Goal: Information Seeking & Learning: Compare options

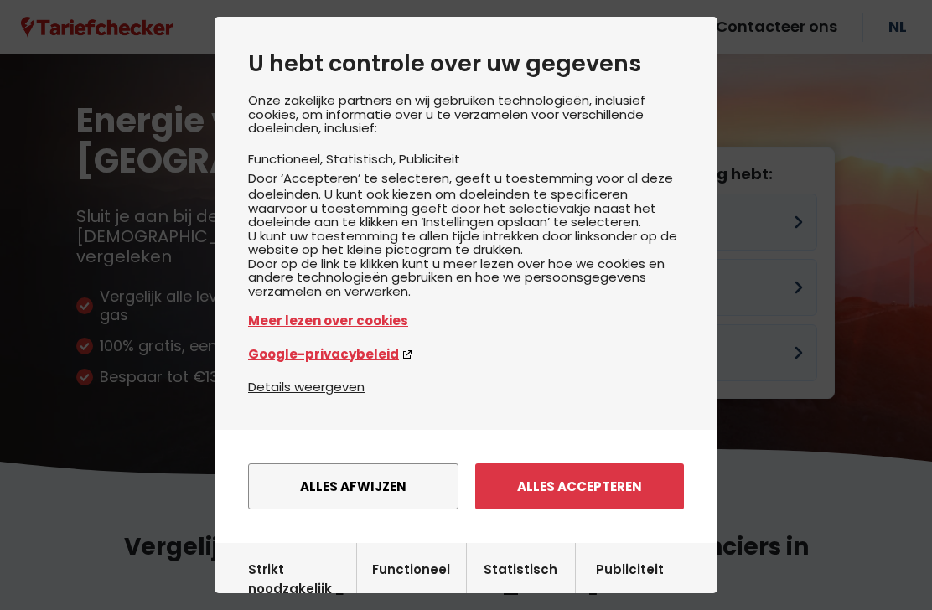
click at [394, 495] on button "Alles afwijzen" at bounding box center [353, 486] width 210 height 46
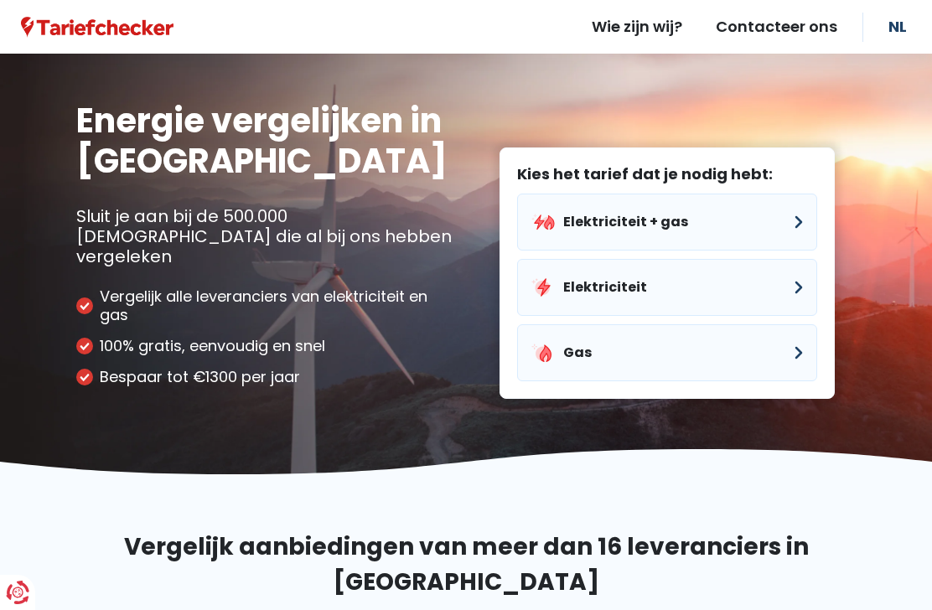
click at [801, 200] on button "Elektriciteit + gas" at bounding box center [667, 222] width 300 height 57
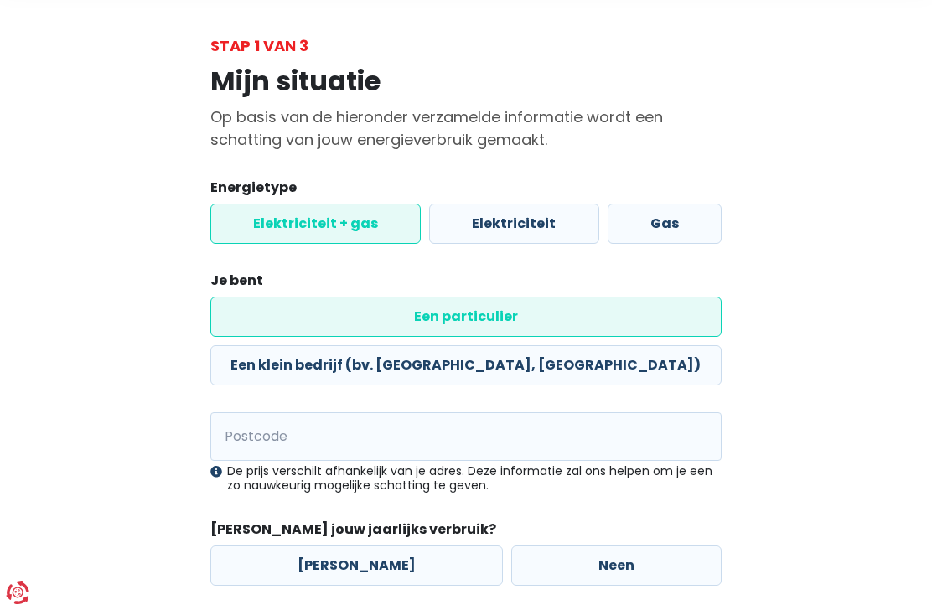
scroll to position [75, 0]
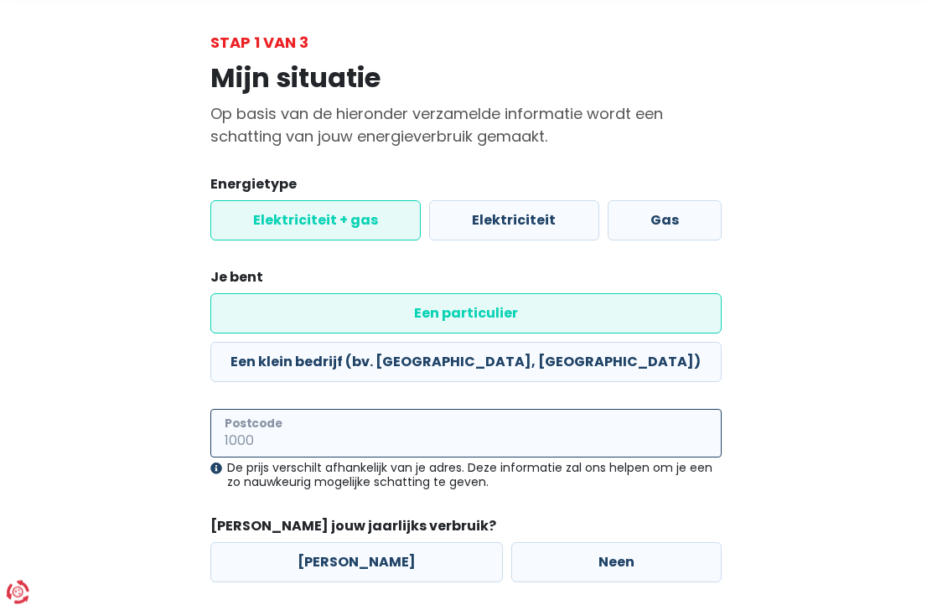
click at [636, 410] on input "Postcode" at bounding box center [465, 434] width 511 height 49
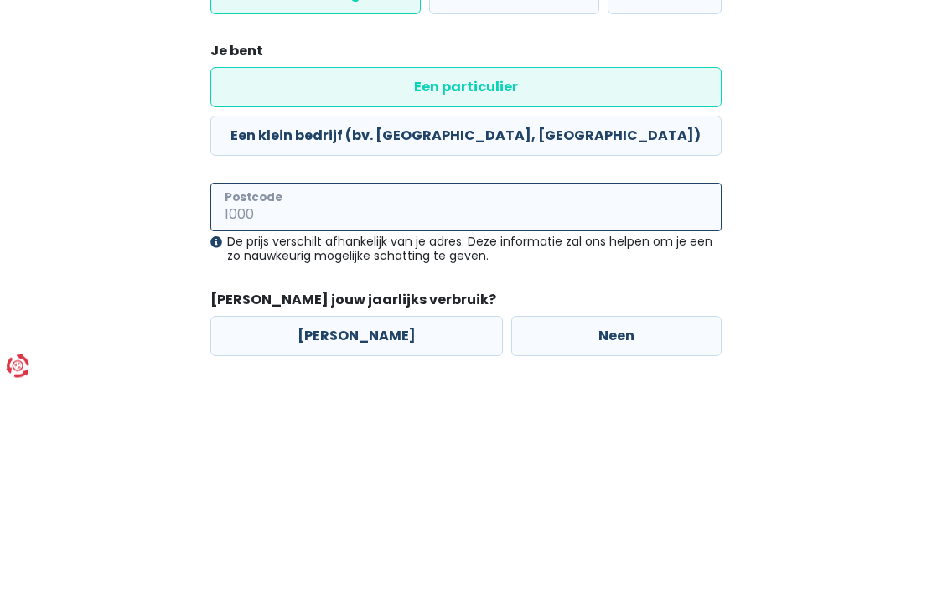
type input "1790"
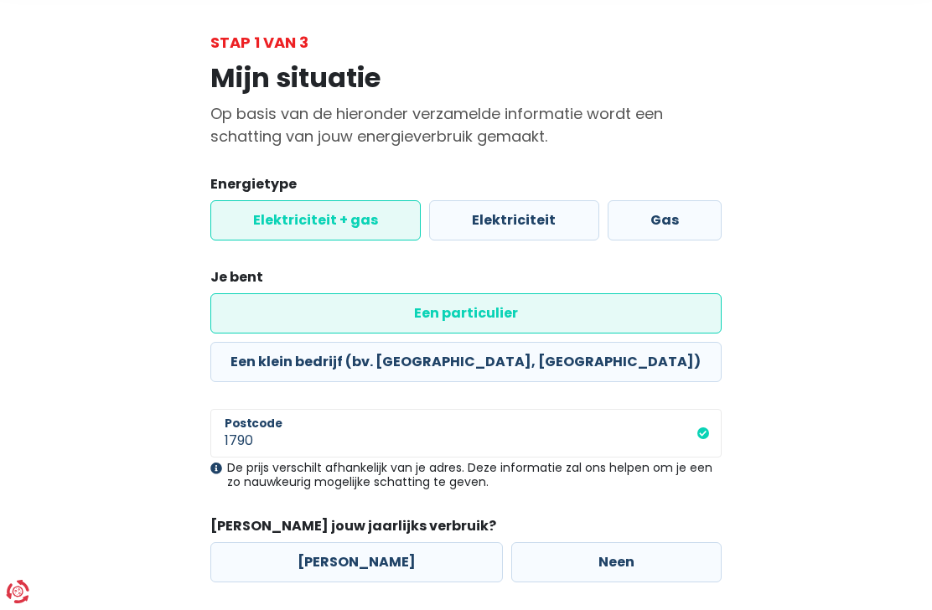
click at [326, 543] on label "[PERSON_NAME]" at bounding box center [356, 563] width 292 height 40
click at [326, 543] on input "[PERSON_NAME]" at bounding box center [356, 563] width 292 height 40
radio input "true"
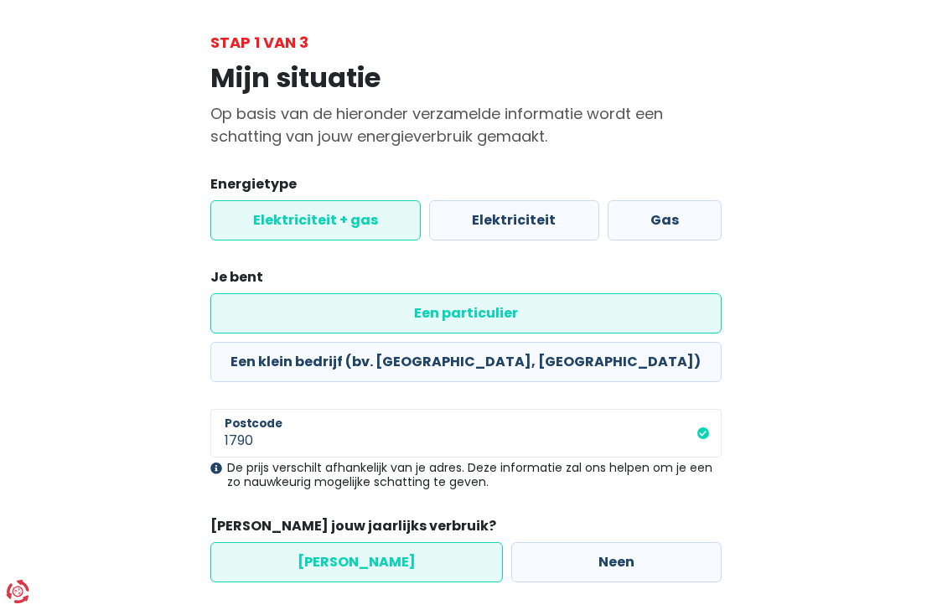
select select
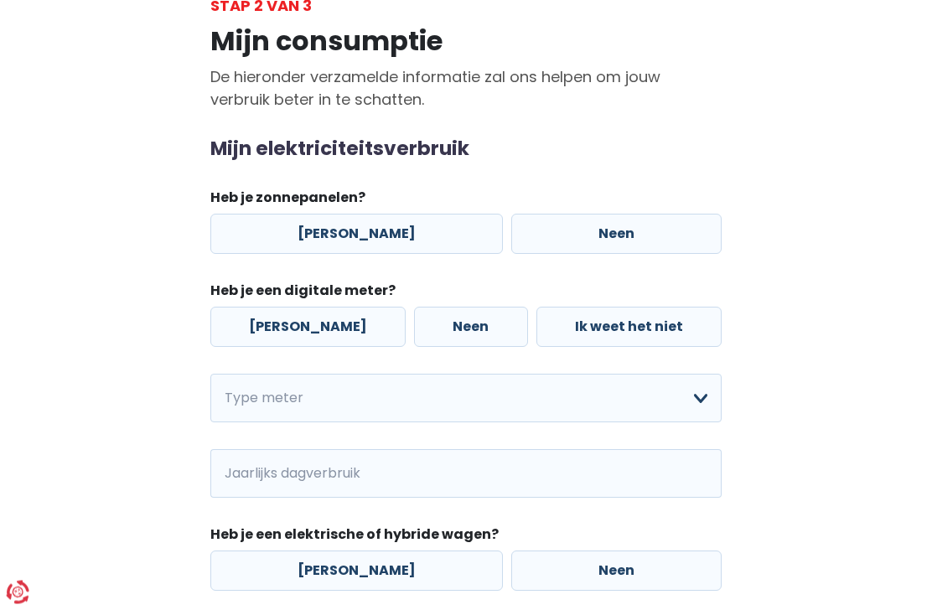
scroll to position [118, 0]
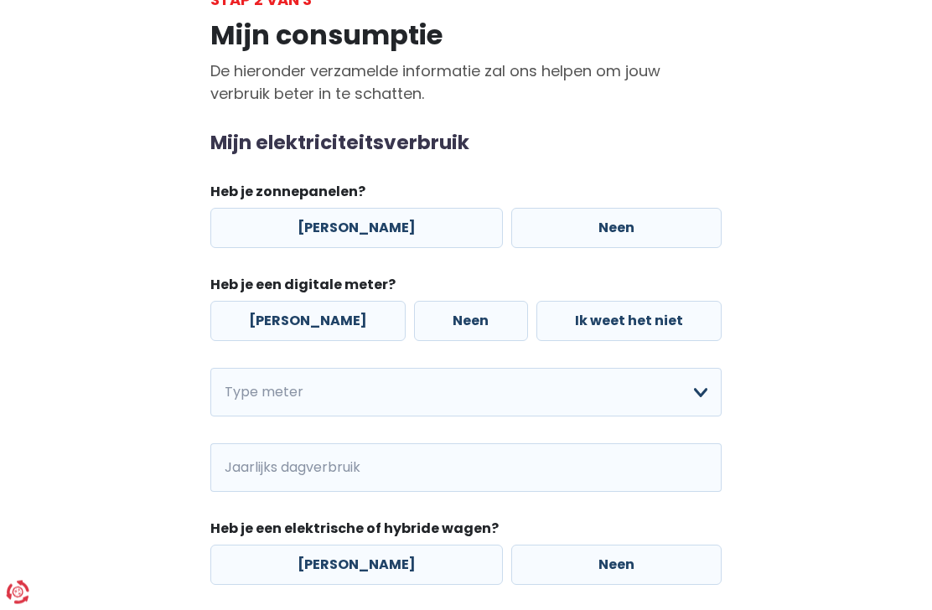
click at [376, 232] on label "[PERSON_NAME]" at bounding box center [356, 229] width 292 height 40
click at [376, 232] on input "[PERSON_NAME]" at bounding box center [356, 229] width 292 height 40
radio input "true"
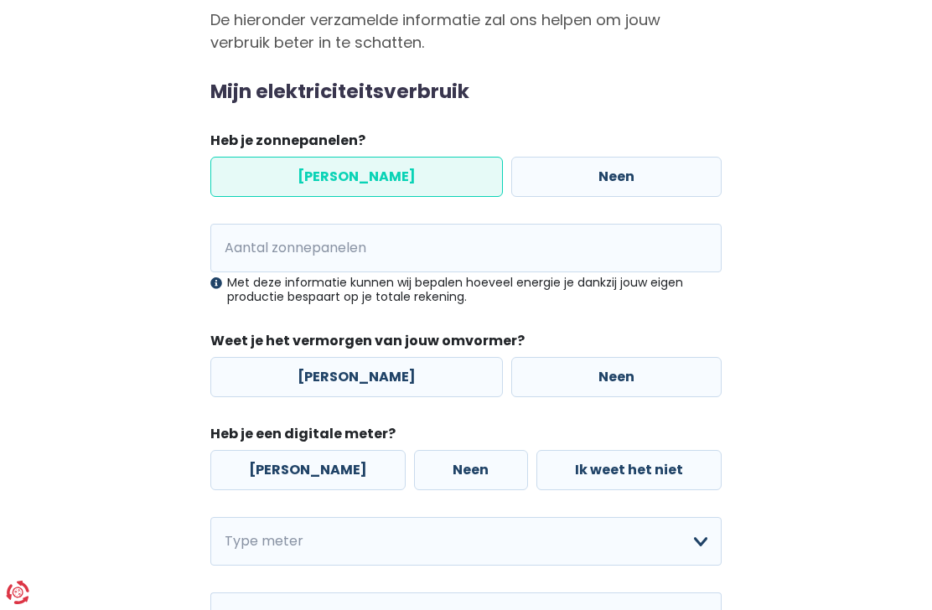
scroll to position [171, 0]
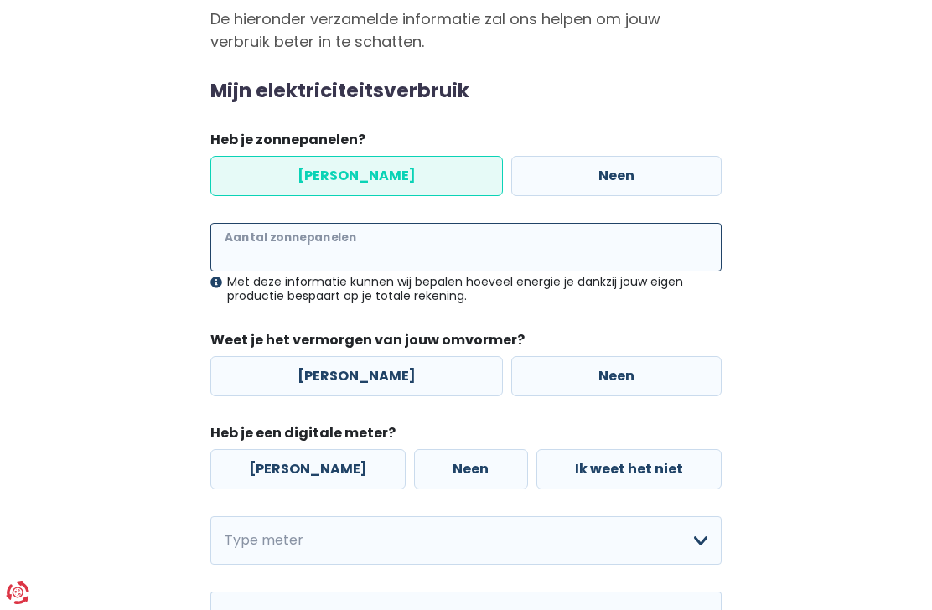
click at [650, 243] on input "Aantal zonnepanelen" at bounding box center [465, 247] width 511 height 49
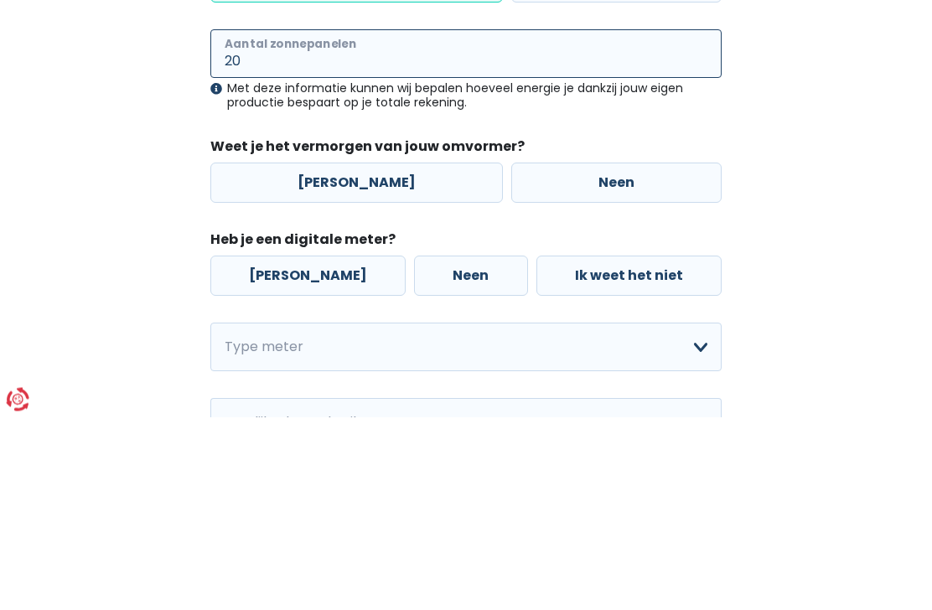
type input "20"
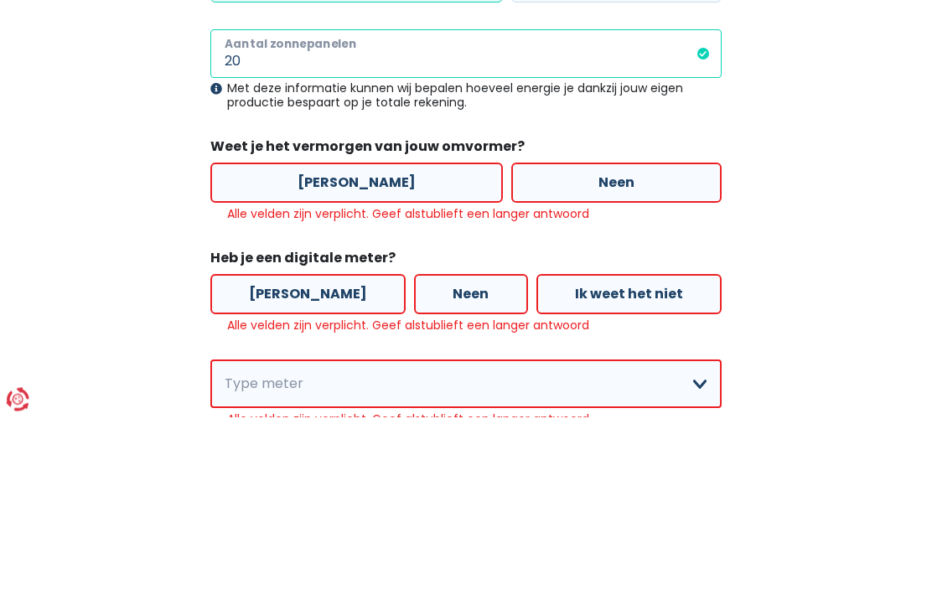
scroll to position [278, 0]
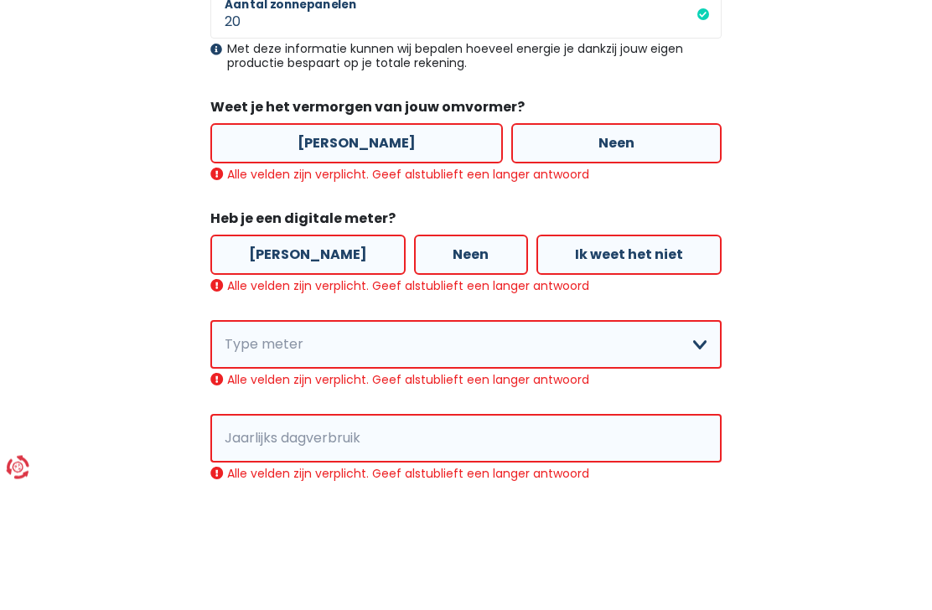
click at [359, 249] on label "[PERSON_NAME]" at bounding box center [356, 269] width 292 height 40
click at [359, 249] on input "[PERSON_NAME]" at bounding box center [356, 269] width 292 height 40
radio input "true"
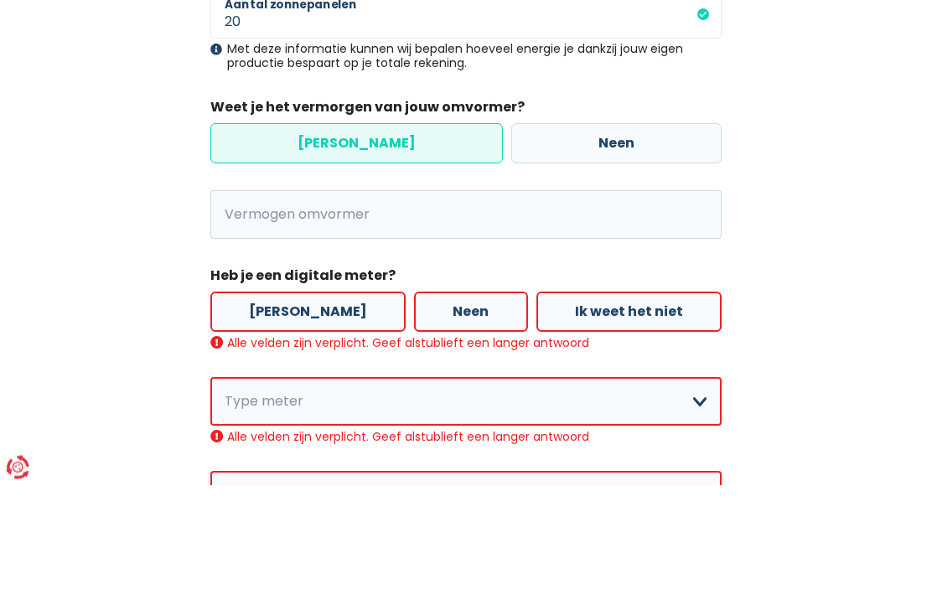
scroll to position [404, 0]
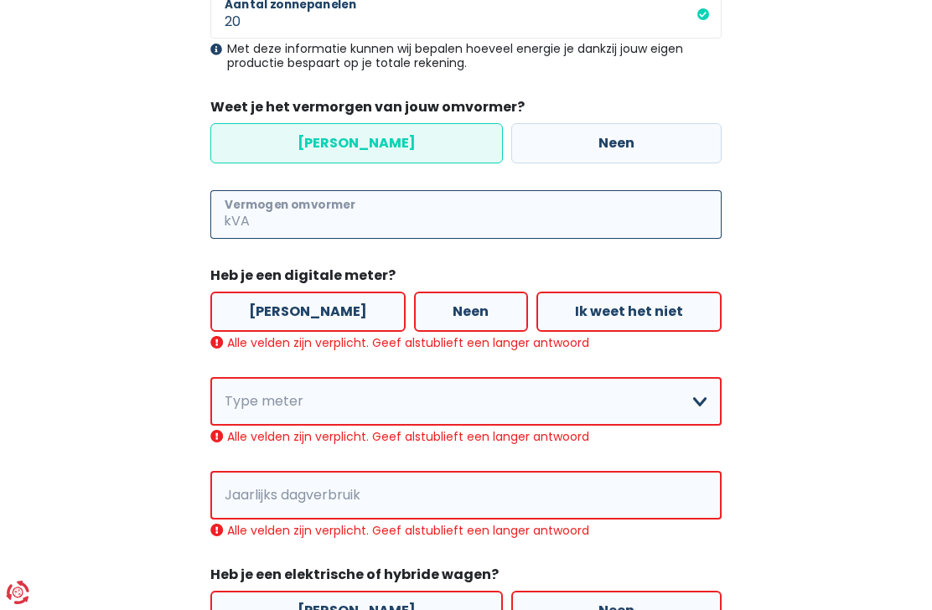
click at [422, 218] on input "Vermogen omvormer" at bounding box center [487, 214] width 468 height 49
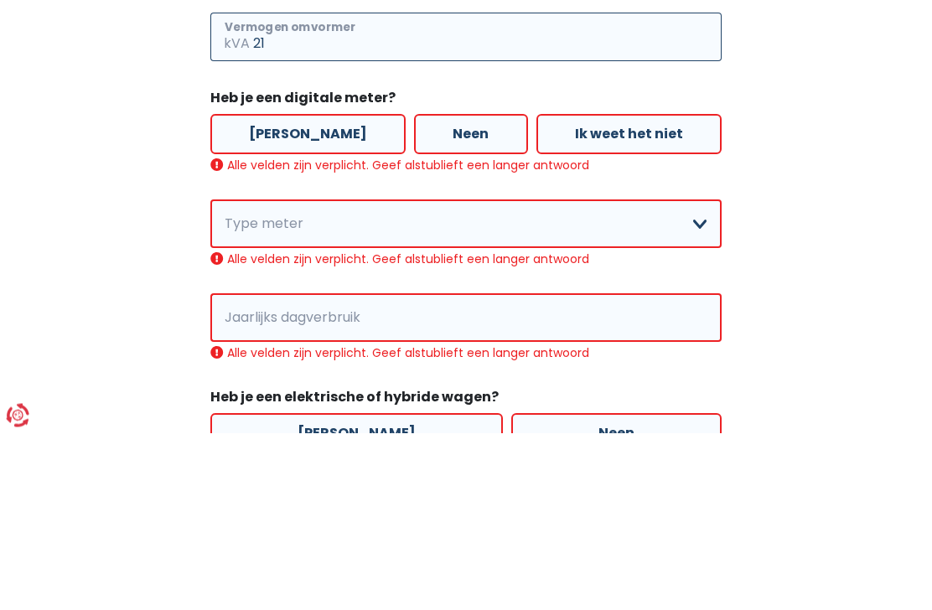
type input "21"
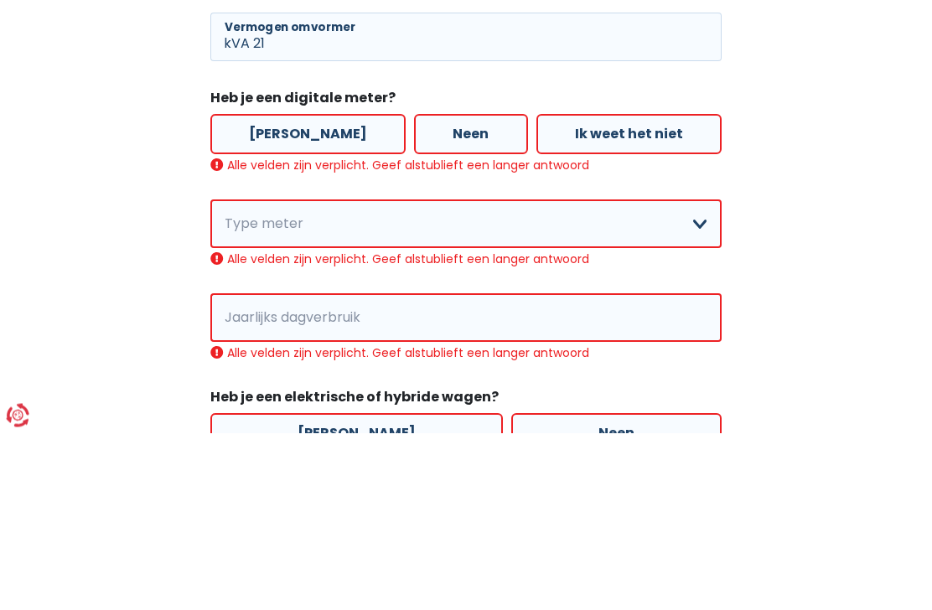
click at [282, 292] on label "[PERSON_NAME]" at bounding box center [307, 312] width 195 height 40
click at [282, 292] on input "[PERSON_NAME]" at bounding box center [307, 312] width 195 height 40
radio input "true"
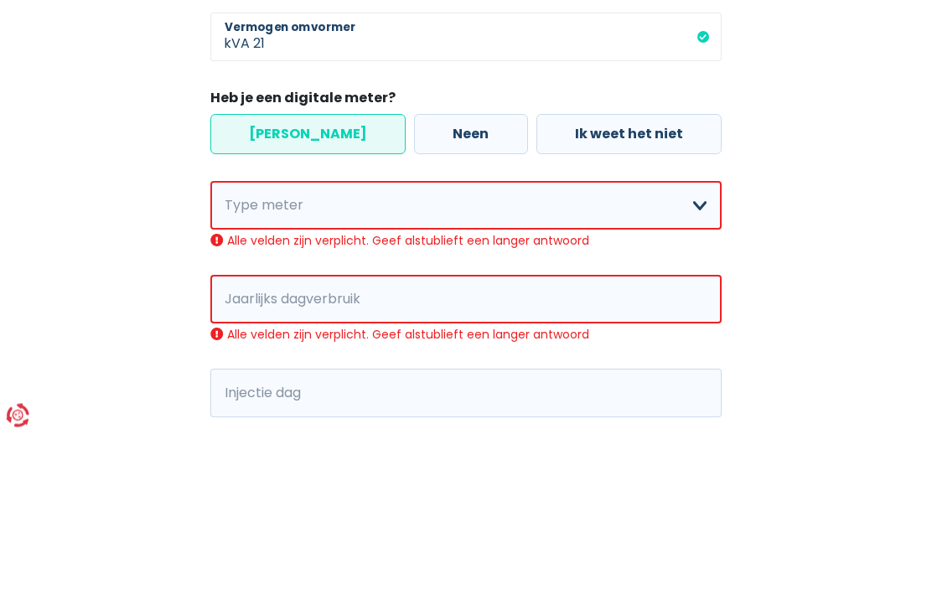
scroll to position [582, 0]
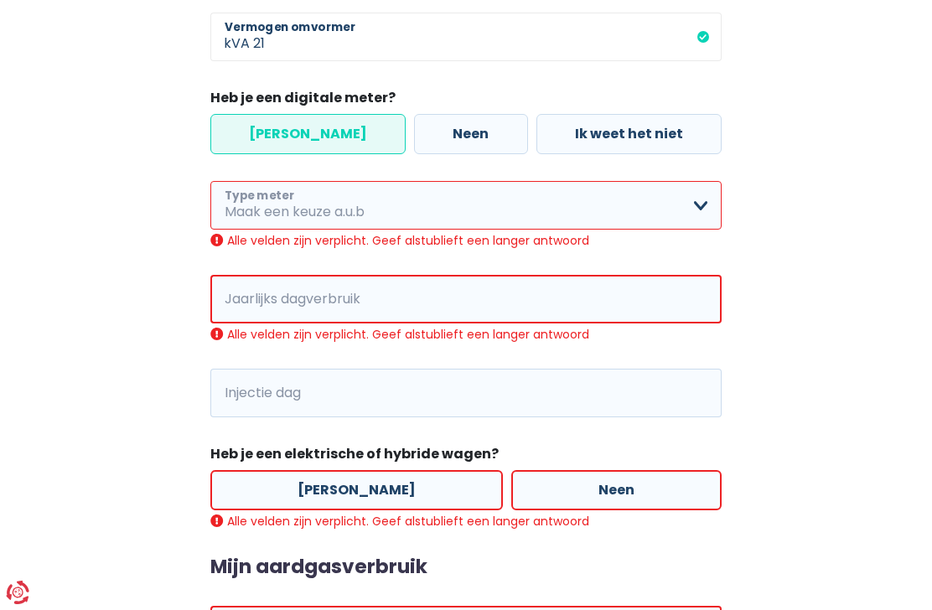
click at [711, 197] on select "Enkelvoudig Tweevoudig Enkelvoudig + uitsluitend nachttarief Tweevoudig + uitsl…" at bounding box center [465, 205] width 511 height 49
click at [708, 199] on select "Enkelvoudig Tweevoudig Enkelvoudig + uitsluitend nachttarief Tweevoudig + uitsl…" at bounding box center [465, 205] width 511 height 49
select select "day_night_bi_hourly"
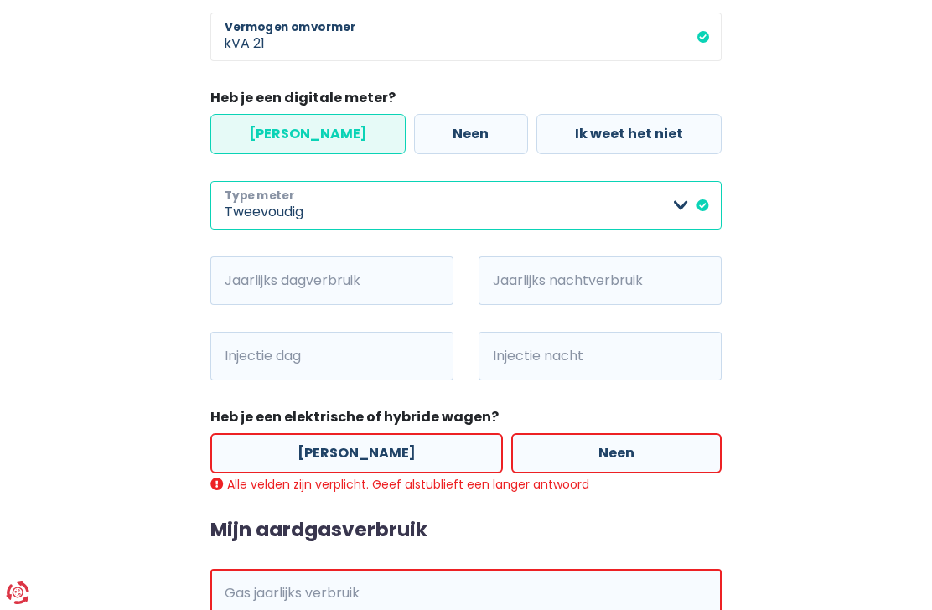
click at [686, 209] on select "Enkelvoudig Tweevoudig Enkelvoudig + uitsluitend nachttarief Tweevoudig + uitsl…" at bounding box center [465, 205] width 511 height 49
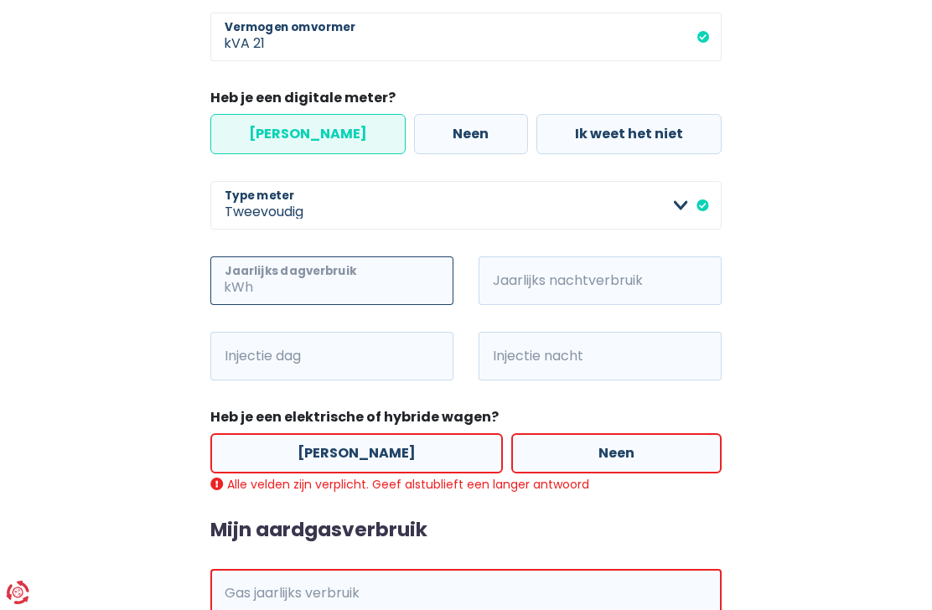
click at [358, 293] on input "Jaarlijks dagverbruik" at bounding box center [354, 280] width 197 height 49
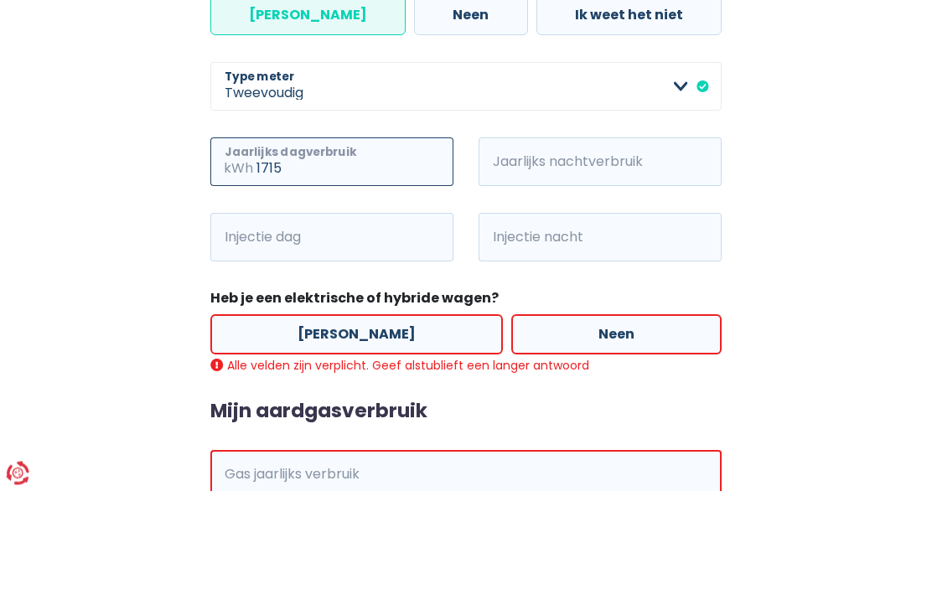
type input "1715"
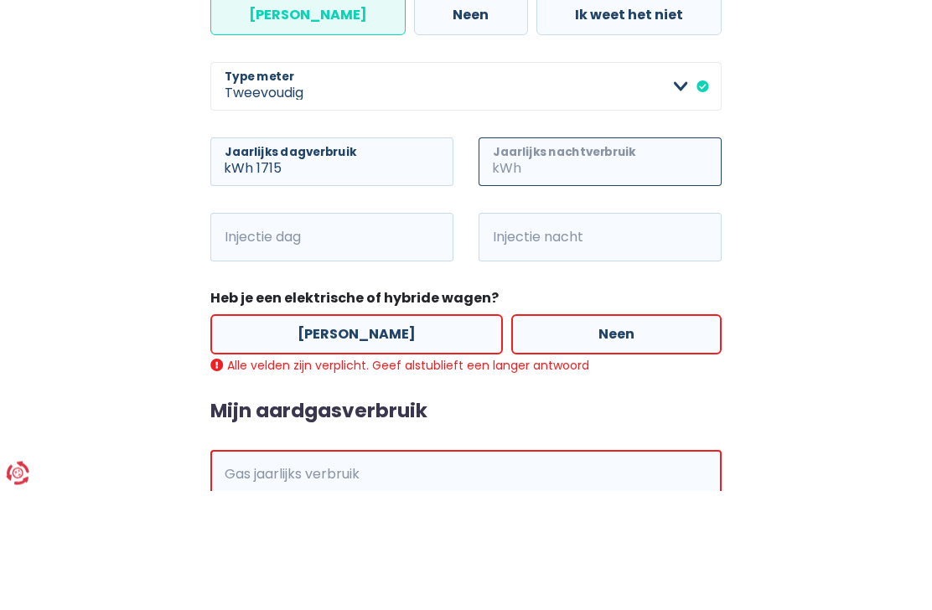
click at [632, 257] on input "Jaarlijks nachtverbruik" at bounding box center [623, 281] width 197 height 49
type input "2071"
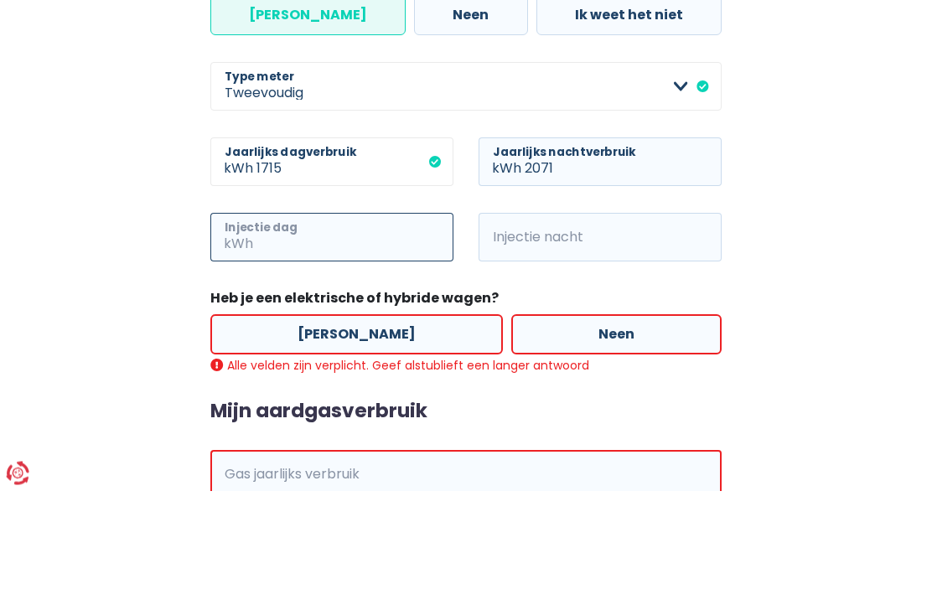
click at [362, 333] on input "Injectie dag" at bounding box center [354, 357] width 197 height 49
type input "2307"
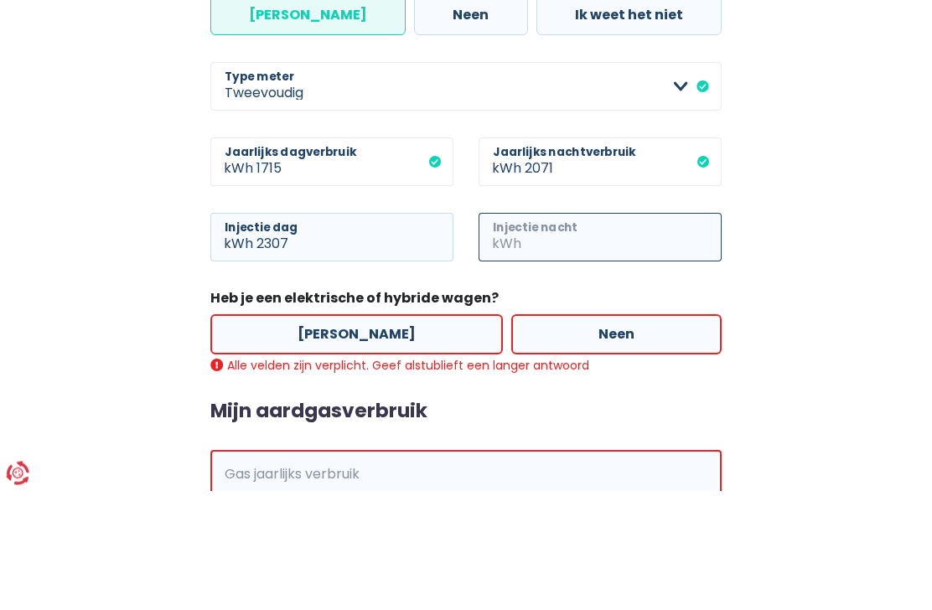
click at [608, 333] on input "Injectie nacht" at bounding box center [623, 357] width 197 height 49
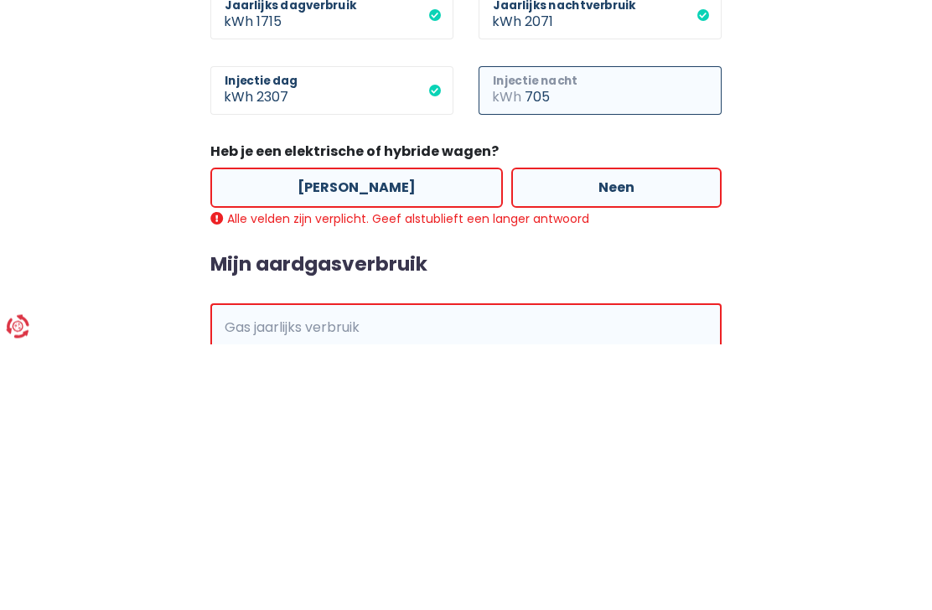
type input "705"
click at [396, 434] on label "[PERSON_NAME]" at bounding box center [356, 454] width 292 height 40
click at [396, 434] on input "[PERSON_NAME]" at bounding box center [356, 454] width 292 height 40
radio input "true"
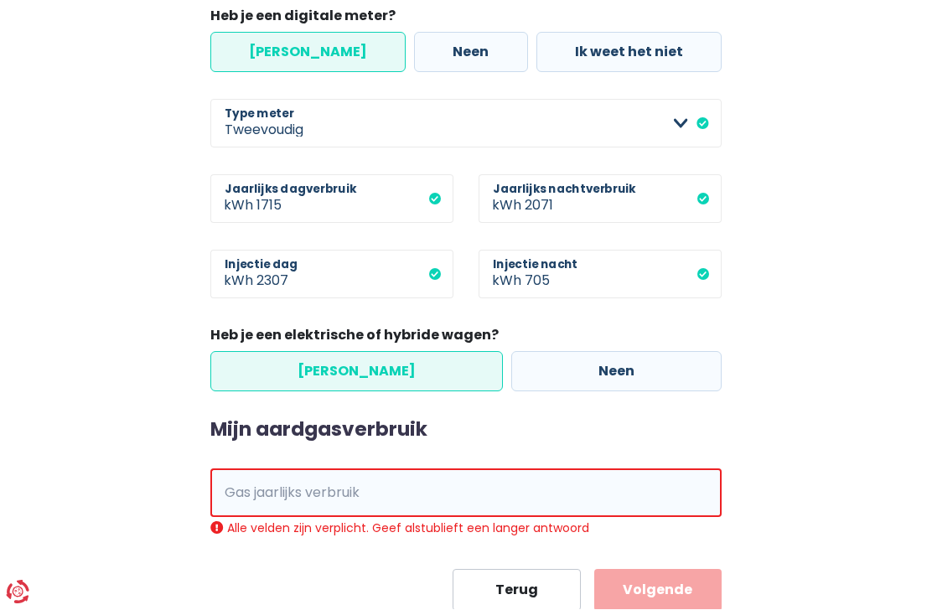
scroll to position [663, 0]
click at [429, 498] on input "Gas jaarlijks verbruik" at bounding box center [489, 493] width 464 height 49
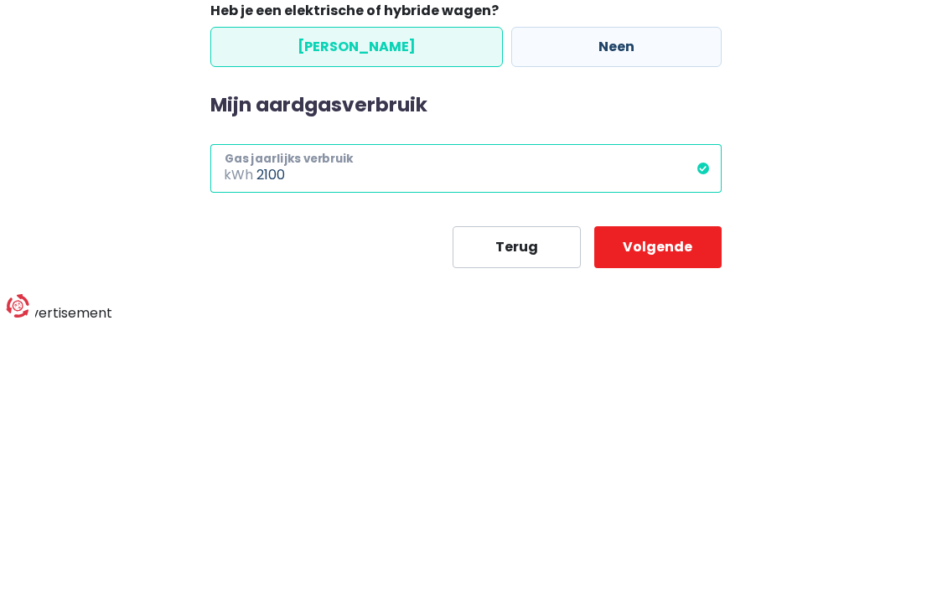
scroll to position [700, 0]
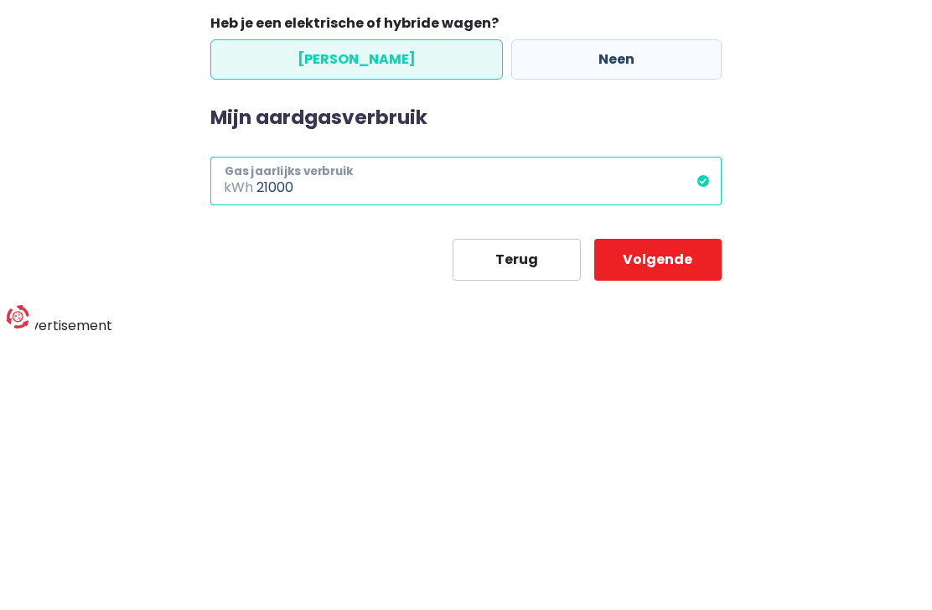
type input "21000"
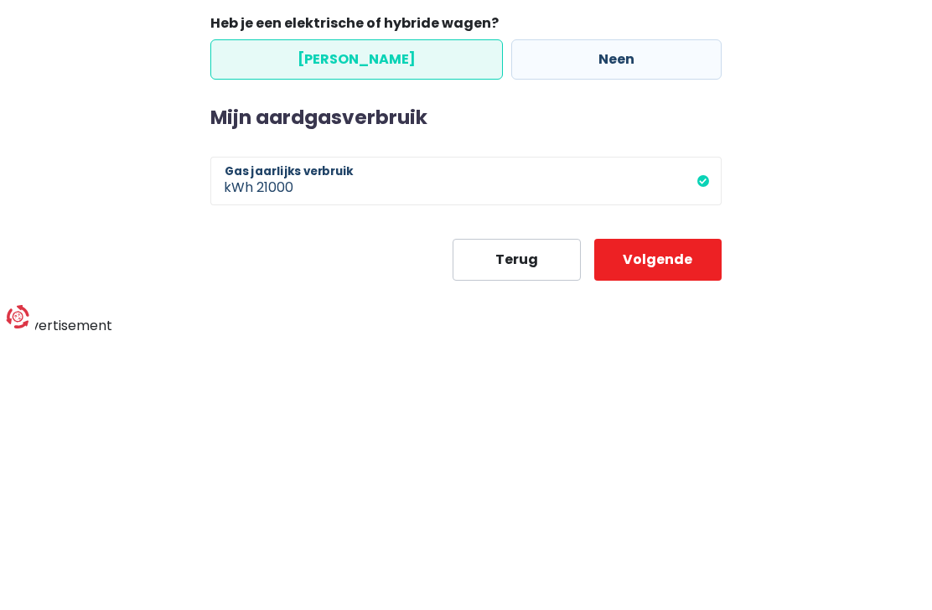
click at [676, 515] on button "Volgende" at bounding box center [657, 536] width 127 height 42
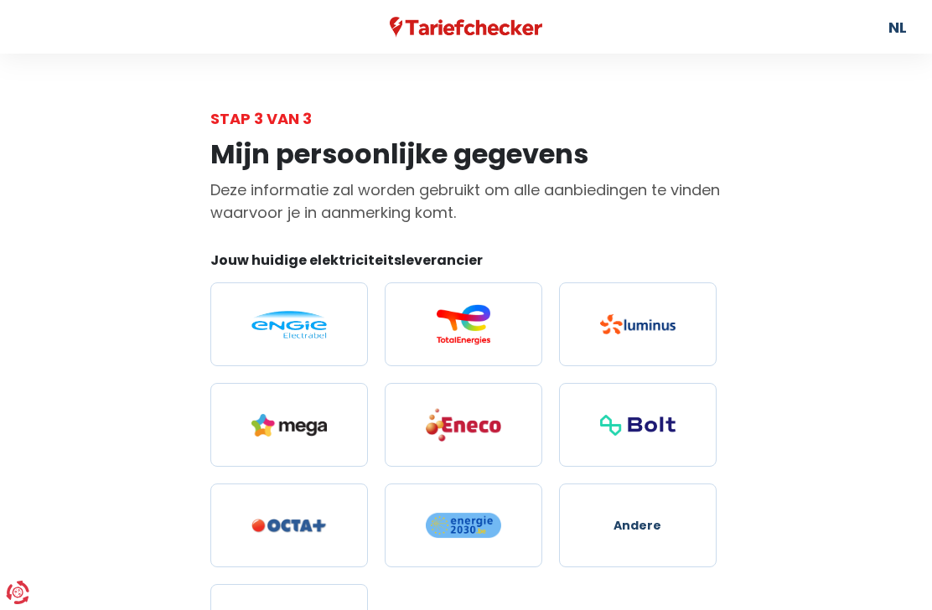
click at [303, 328] on img at bounding box center [288, 325] width 75 height 28
click at [303, 328] on input "radio" at bounding box center [289, 324] width 158 height 84
radio input "true"
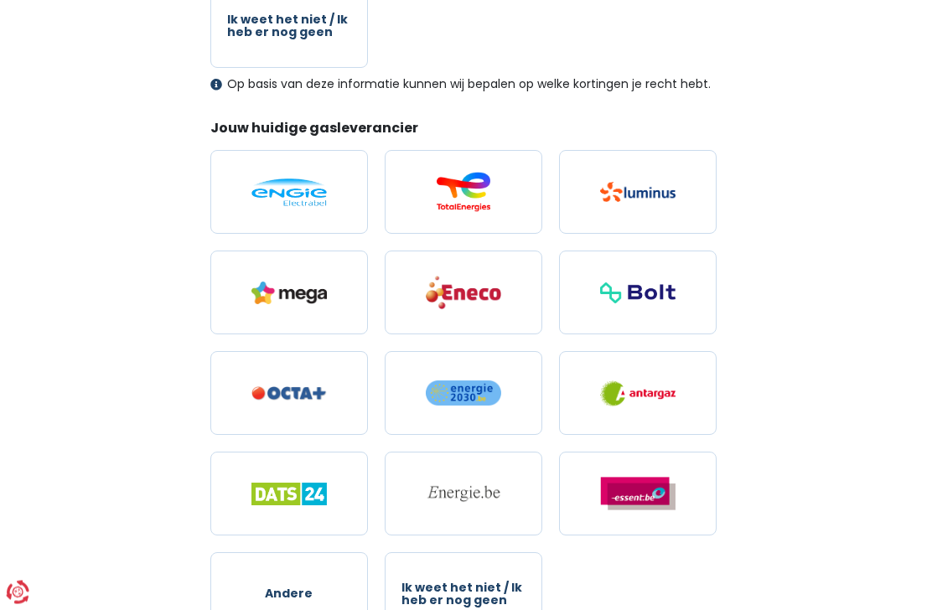
scroll to position [601, 0]
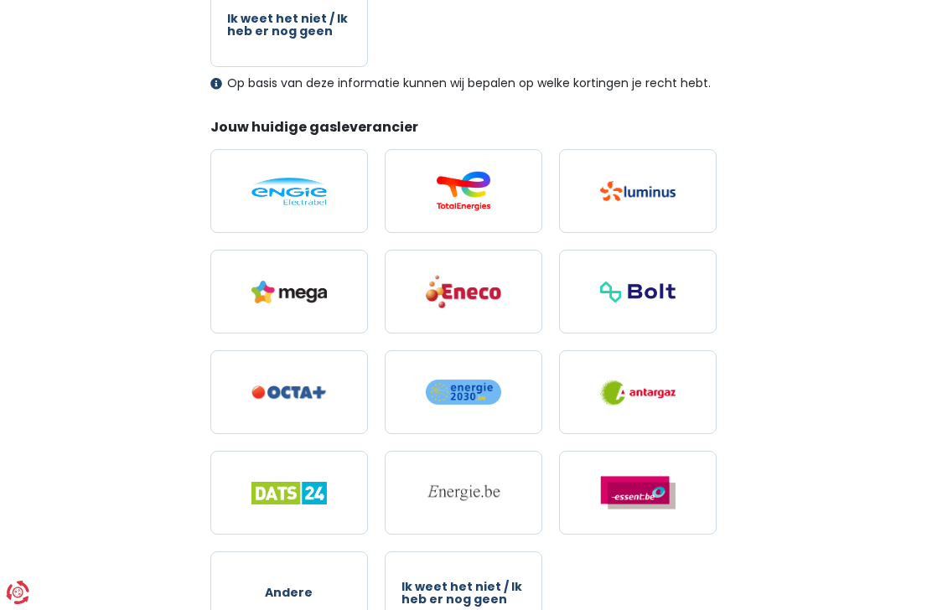
click at [656, 201] on img at bounding box center [637, 191] width 75 height 20
click at [656, 201] on input "radio" at bounding box center [638, 191] width 158 height 84
radio input "true"
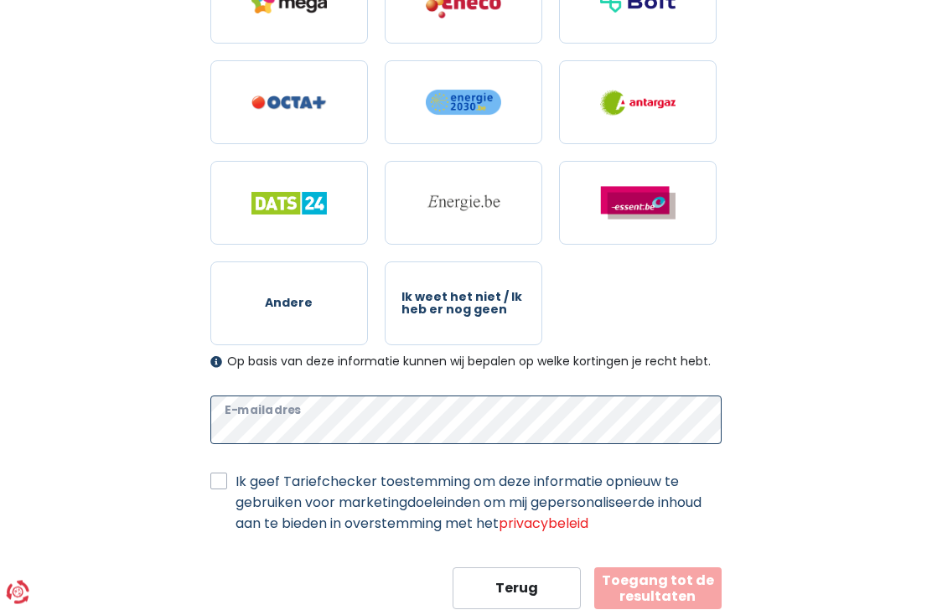
scroll to position [890, 0]
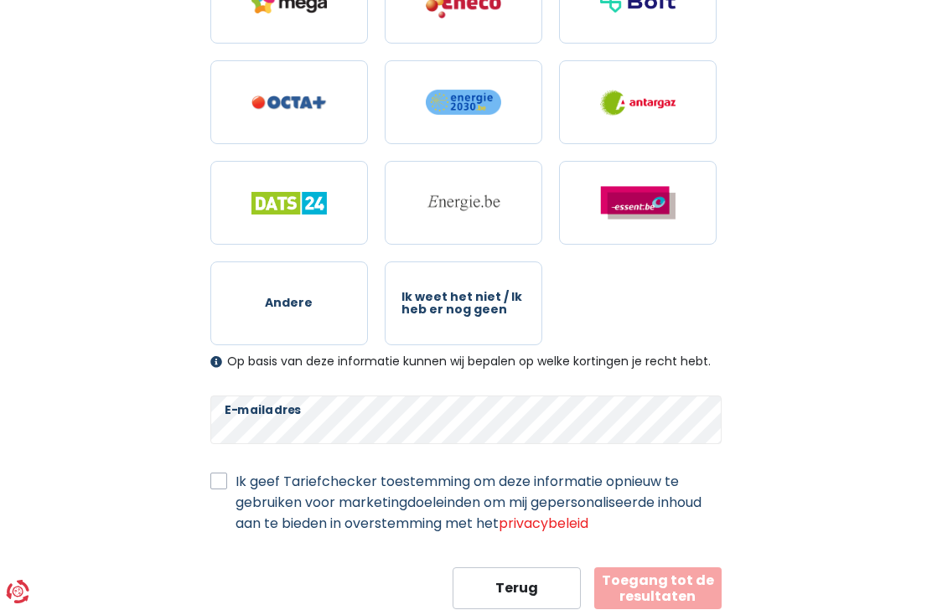
click at [236, 479] on label "Ik geef Tariefchecker toestemming om deze informatie opnieuw te gebruiken voor …" at bounding box center [479, 503] width 486 height 63
click at [219, 479] on input "Ik geef Tariefchecker toestemming om deze informatie opnieuw te gebruiken voor …" at bounding box center [218, 480] width 17 height 17
checkbox input "true"
click at [684, 588] on button "Toegang tot de resultaten" at bounding box center [657, 589] width 127 height 42
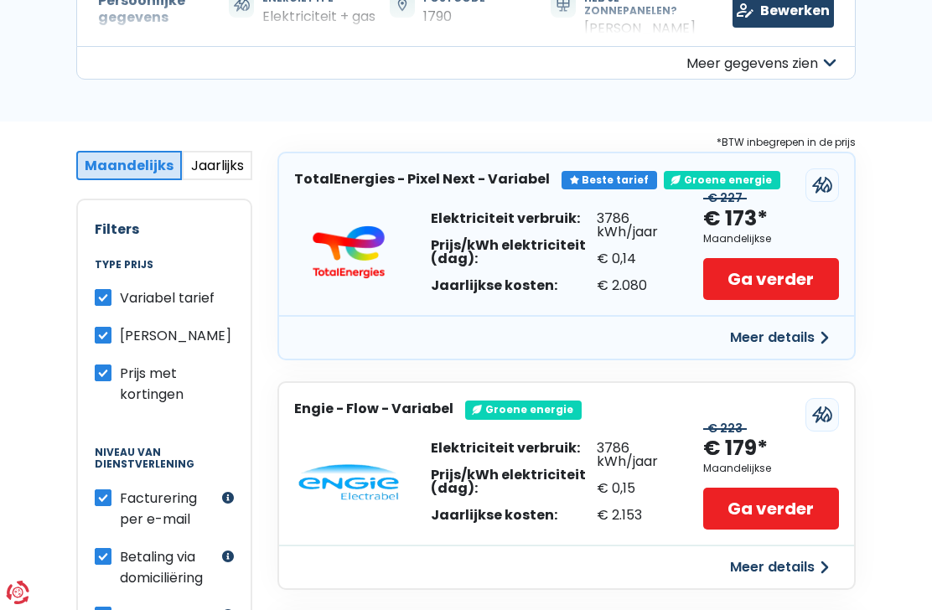
scroll to position [207, 0]
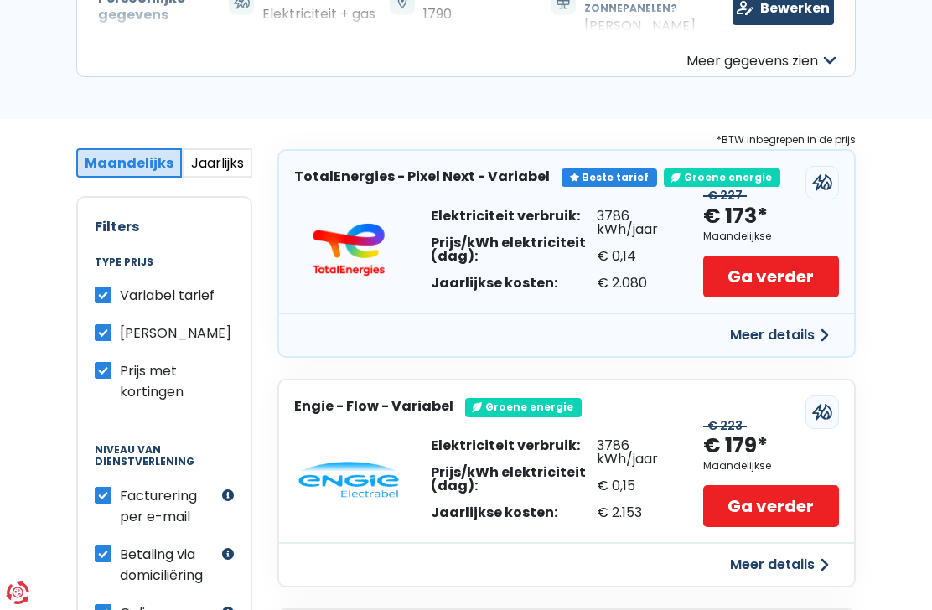
click at [120, 287] on label "Variabel tarief" at bounding box center [167, 295] width 95 height 21
click at [111, 287] on input "Variabel tarief" at bounding box center [103, 293] width 17 height 17
checkbox input "false"
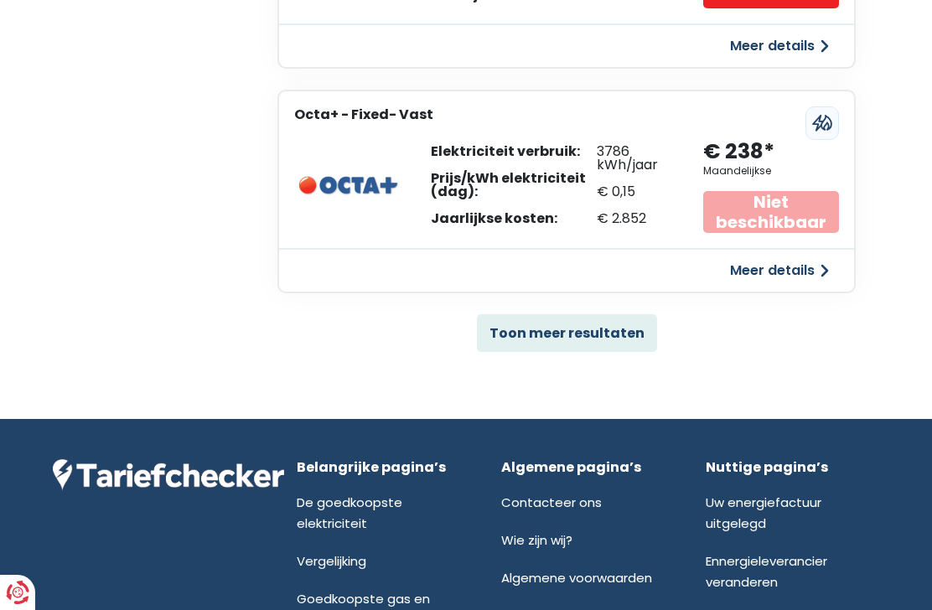
scroll to position [1217, 0]
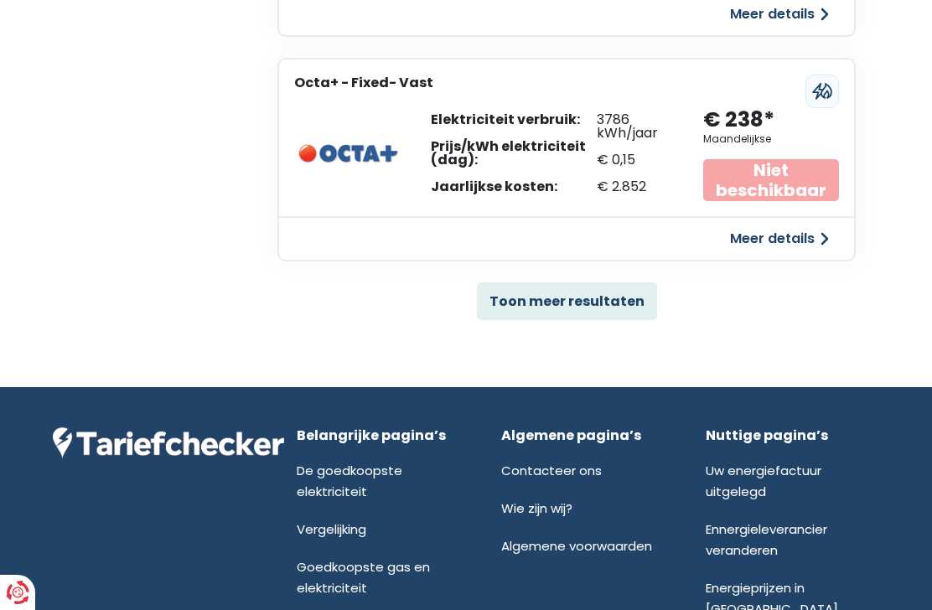
click at [626, 291] on button "Toon meer resultaten" at bounding box center [567, 301] width 180 height 38
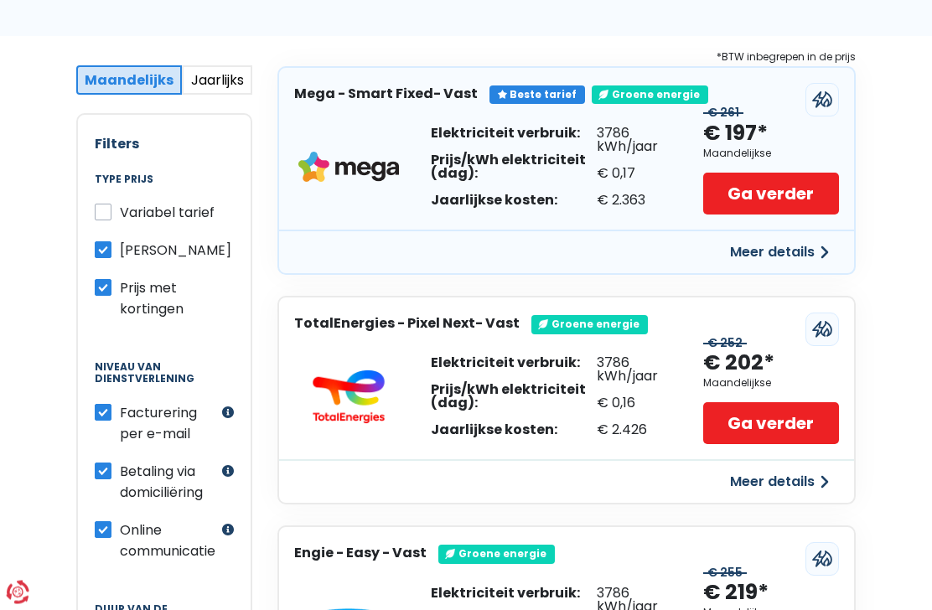
scroll to position [280, 0]
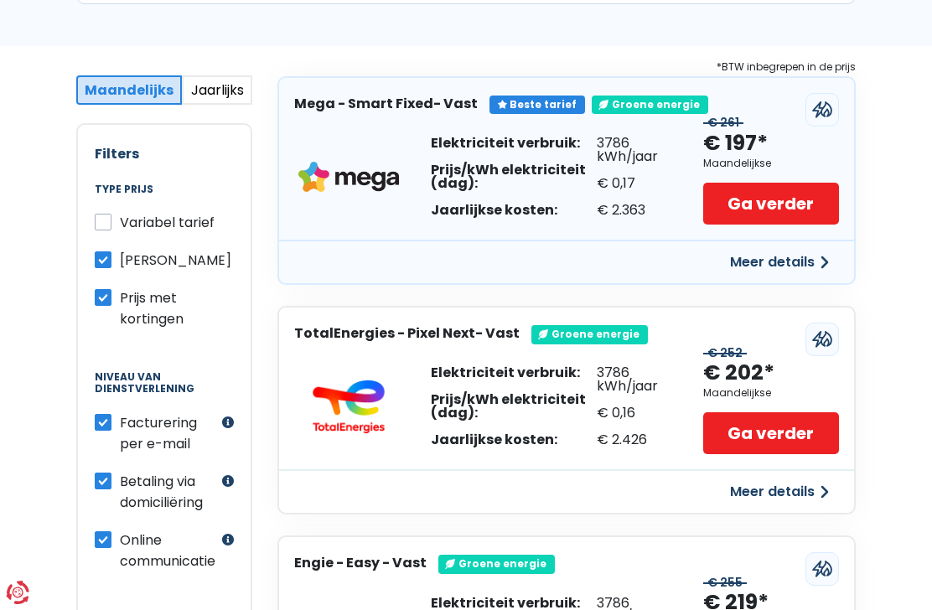
click at [815, 256] on button "Meer details" at bounding box center [779, 262] width 119 height 30
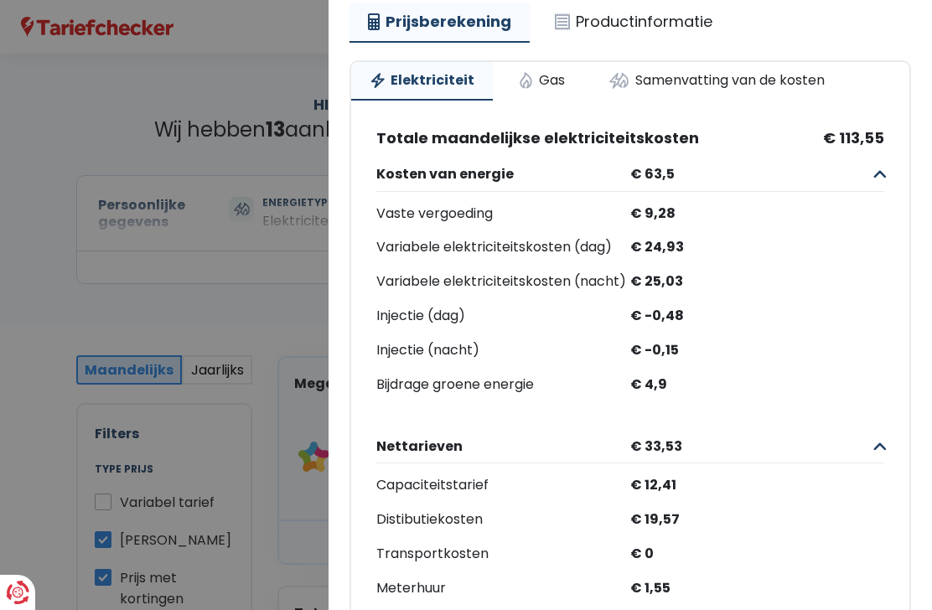
scroll to position [205, 0]
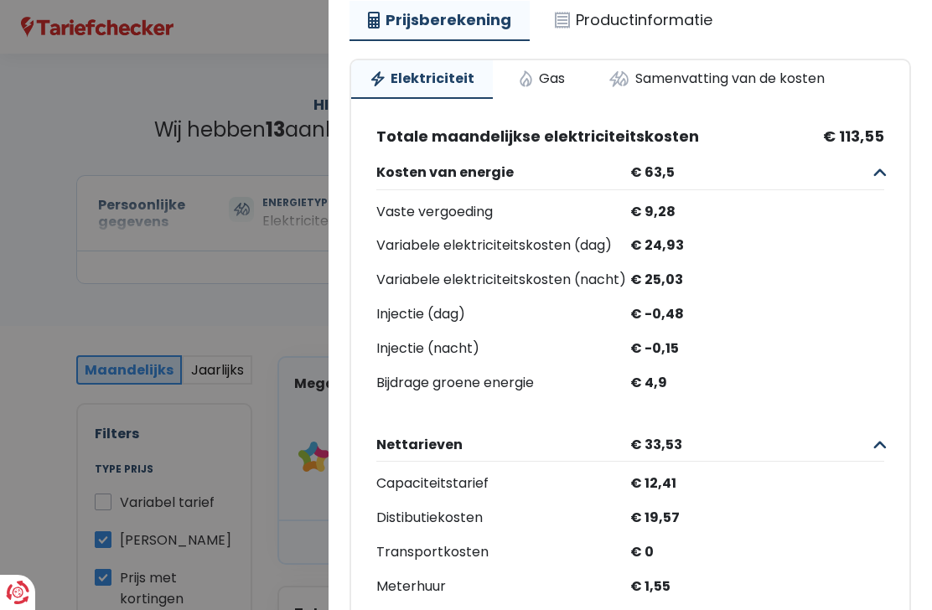
click at [715, 235] on div "€ 24,93" at bounding box center [757, 246] width 254 height 24
click at [545, 81] on link "Gas" at bounding box center [542, 78] width 84 height 37
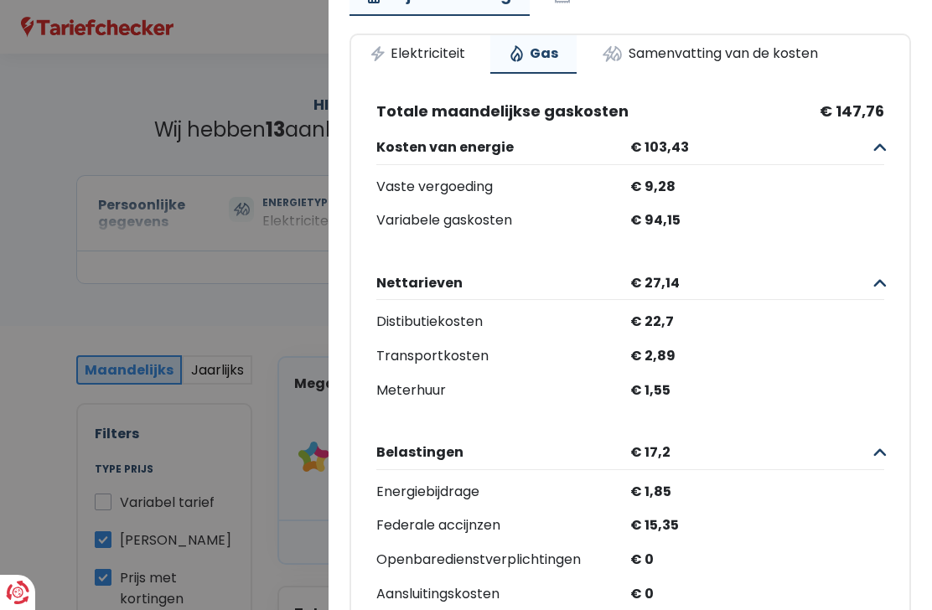
scroll to position [231, 0]
click at [738, 45] on link "Samenvatting van de kosten" at bounding box center [709, 52] width 253 height 37
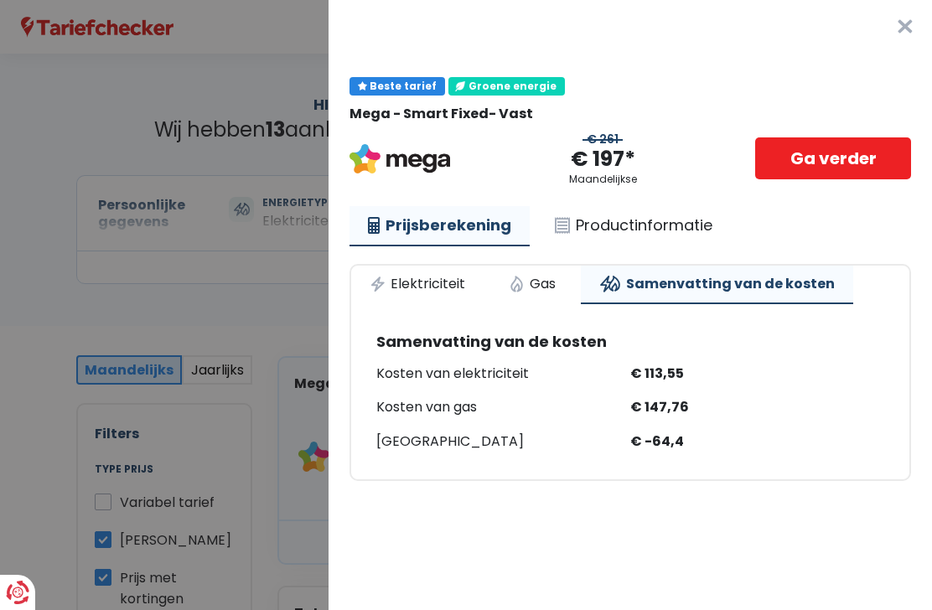
scroll to position [0, 0]
click at [652, 227] on link "Productinformatie" at bounding box center [633, 225] width 194 height 39
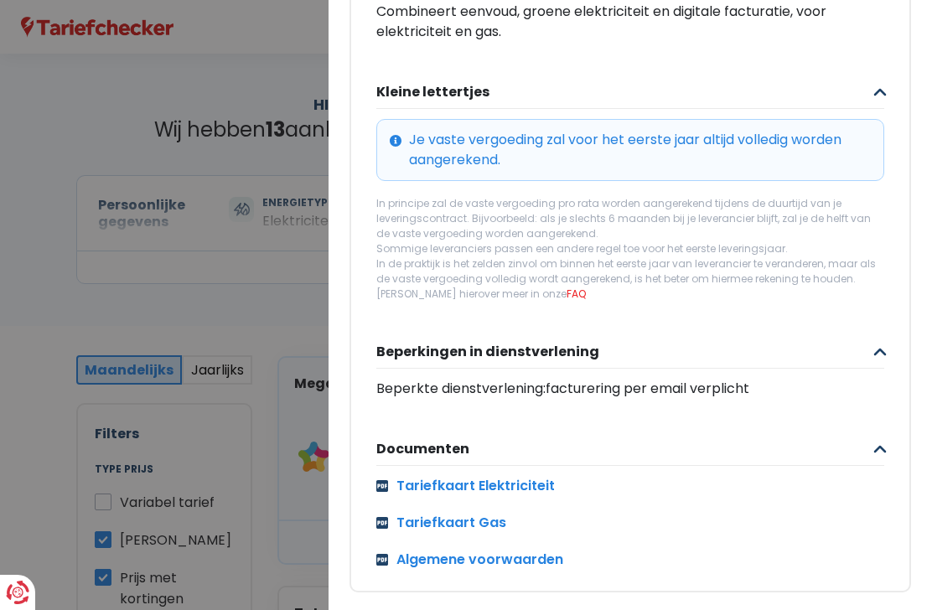
scroll to position [675, 0]
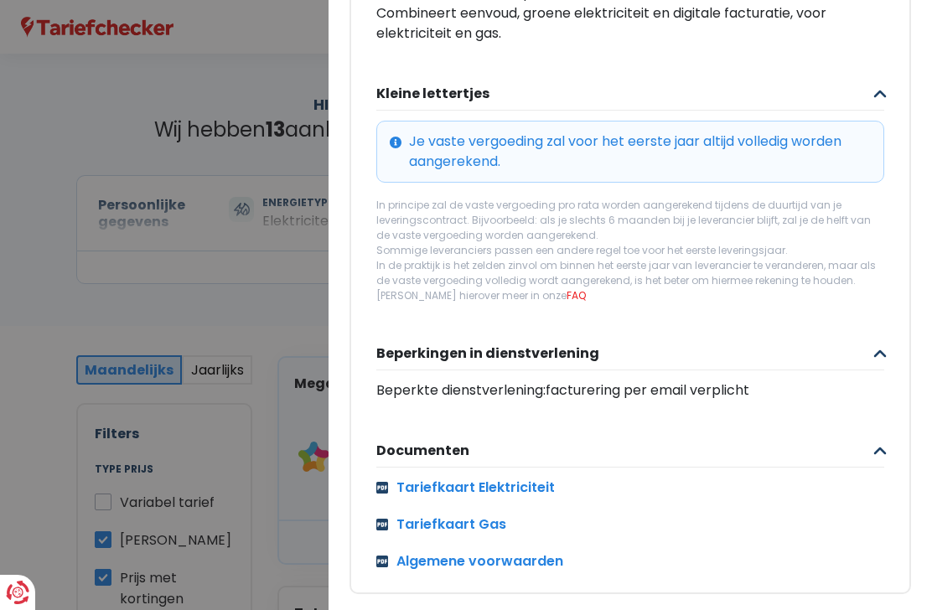
click at [485, 480] on link "Tariefkaart Elektriciteit" at bounding box center [630, 488] width 508 height 20
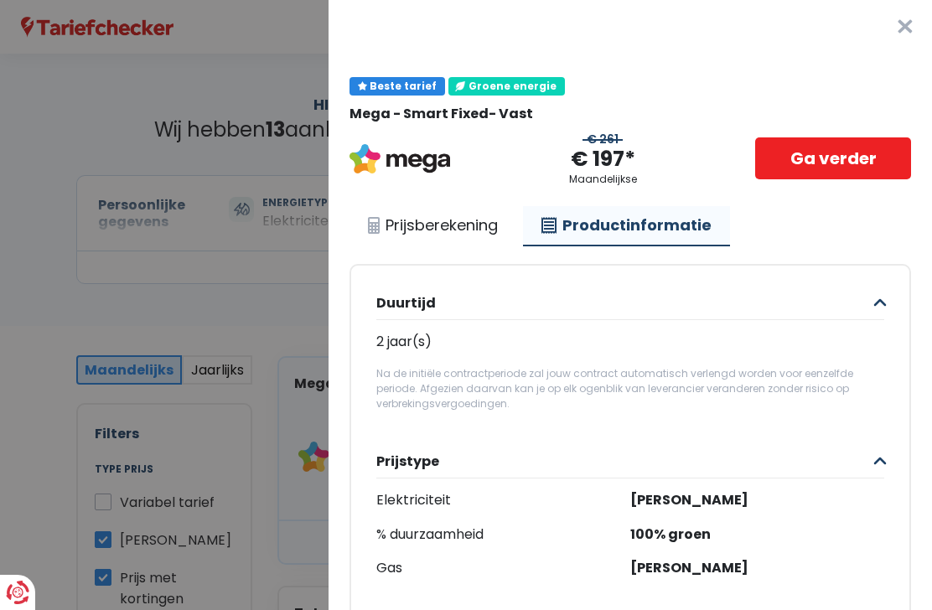
scroll to position [0, 0]
click at [906, 28] on button "×" at bounding box center [905, 27] width 54 height 54
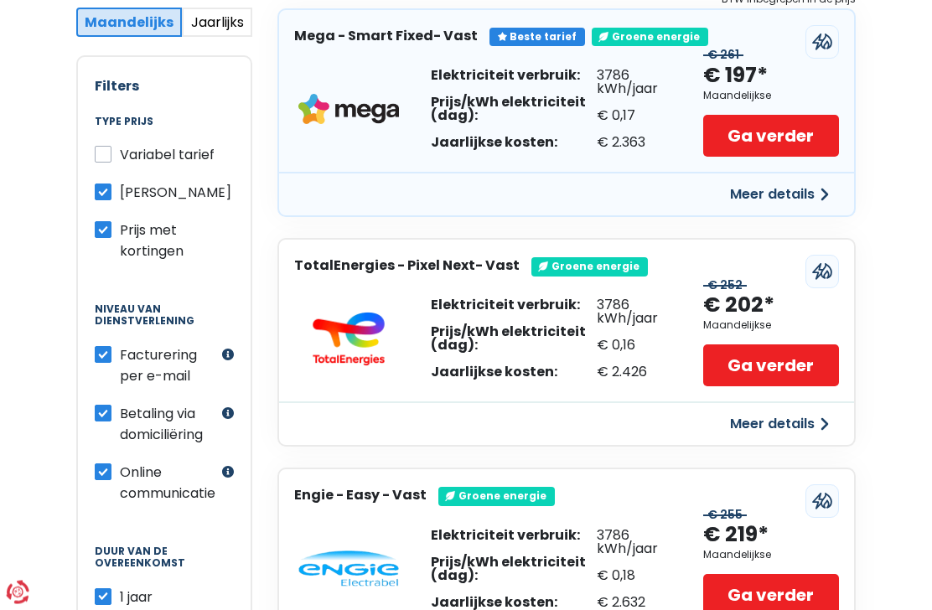
scroll to position [349, 0]
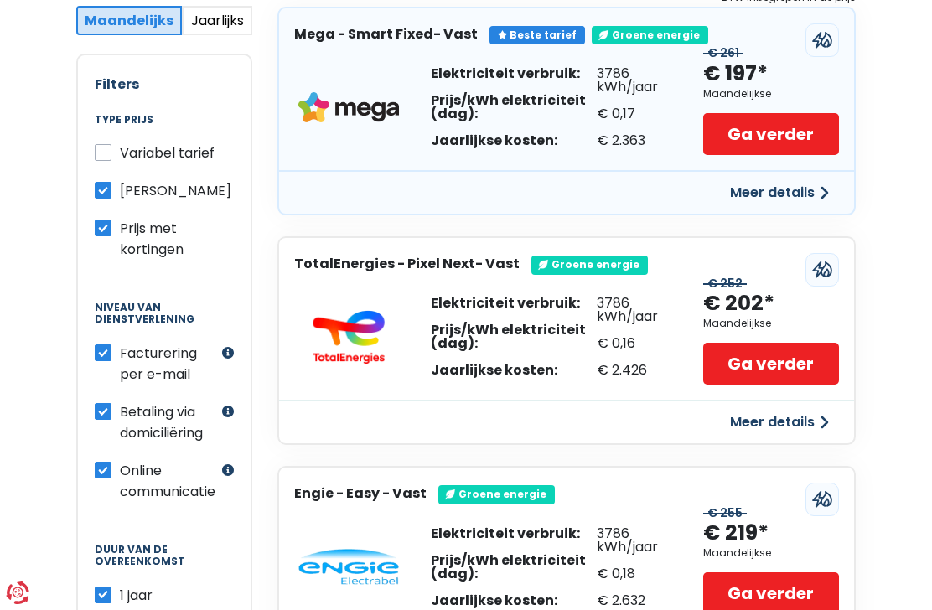
click at [802, 410] on button "Meer details" at bounding box center [779, 422] width 119 height 30
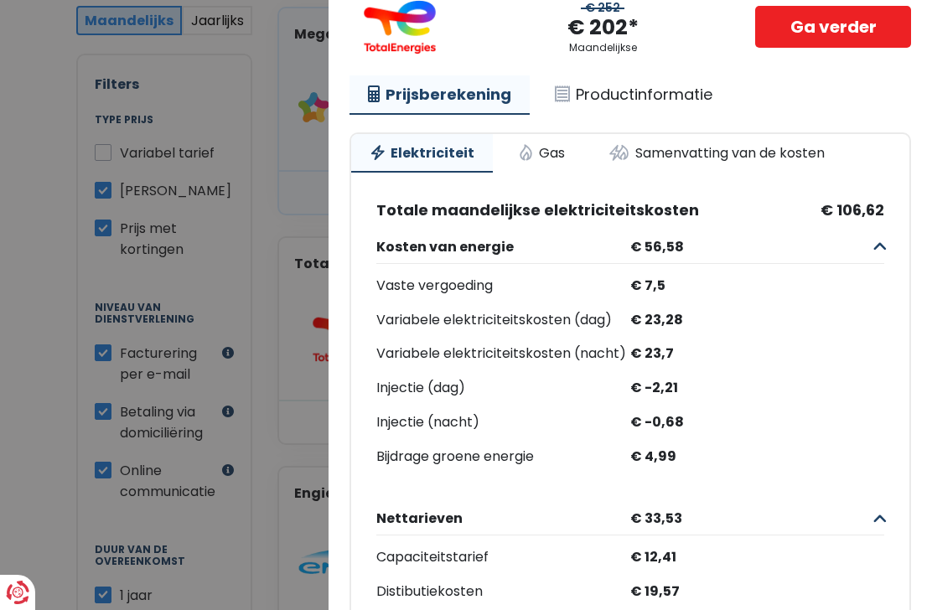
scroll to position [54, 0]
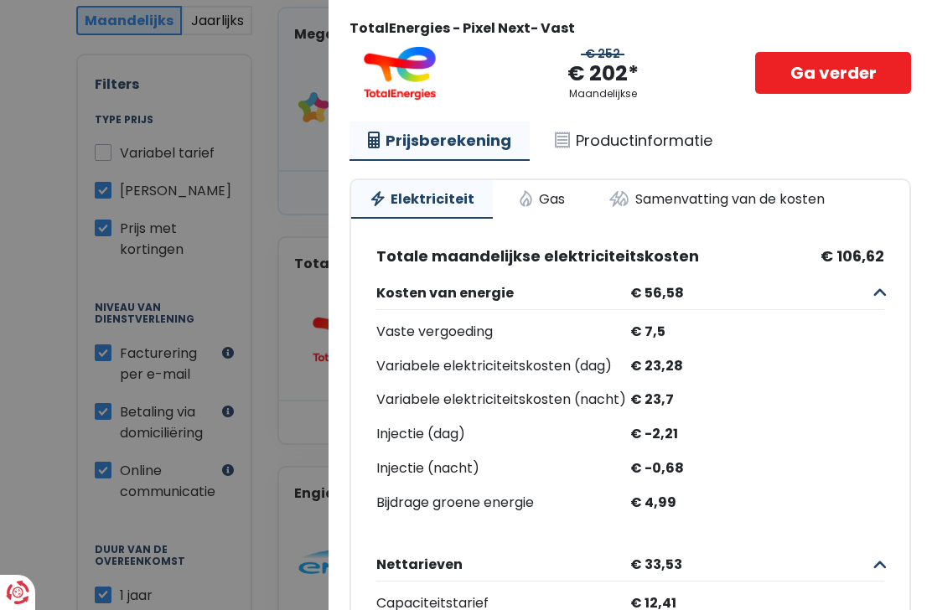
click at [561, 206] on link "Gas" at bounding box center [542, 198] width 84 height 37
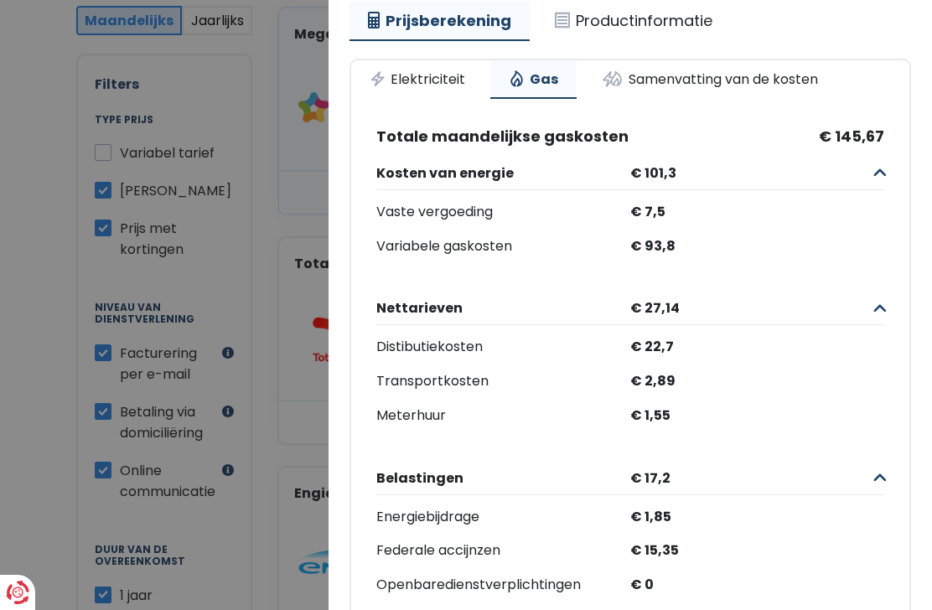
scroll to position [175, 0]
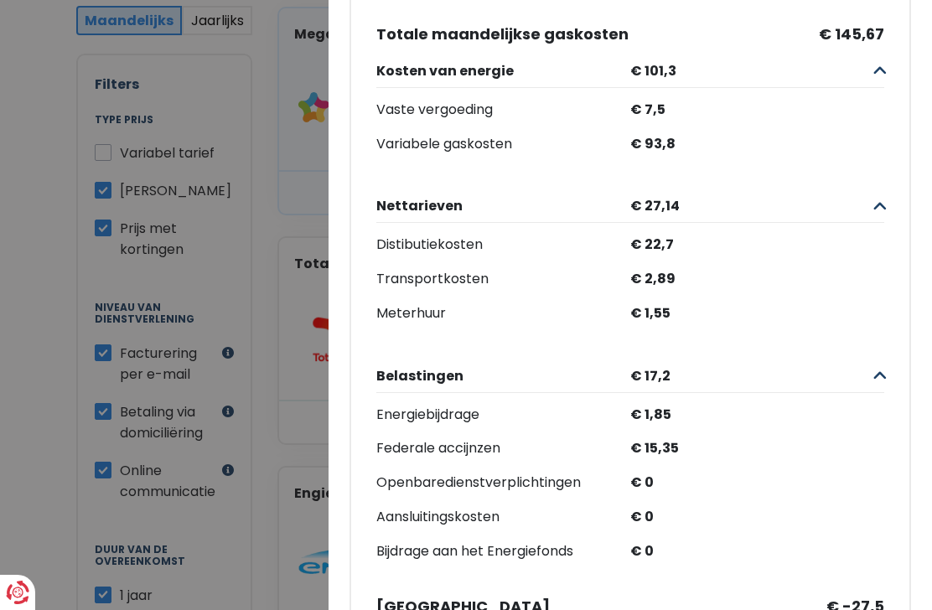
click at [806, 409] on div "€ 1,85" at bounding box center [757, 415] width 254 height 24
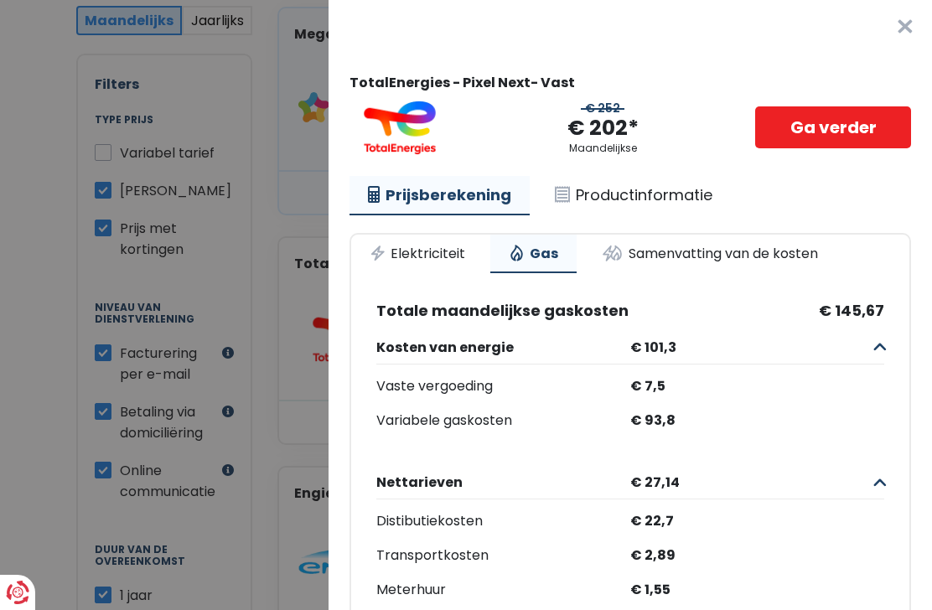
scroll to position [0, 0]
click at [666, 197] on link "Productinformatie" at bounding box center [633, 195] width 194 height 39
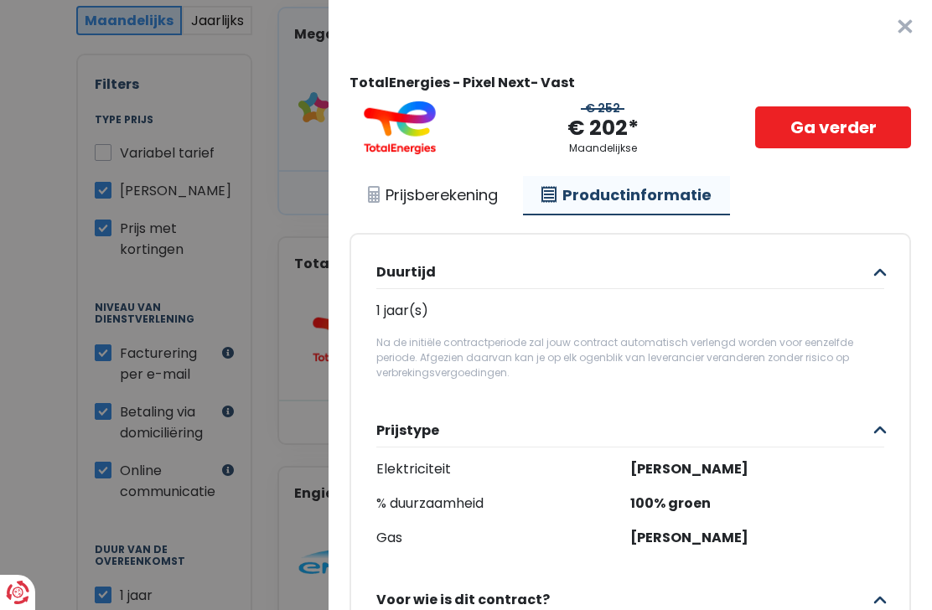
click at [905, 23] on button "×" at bounding box center [905, 27] width 54 height 54
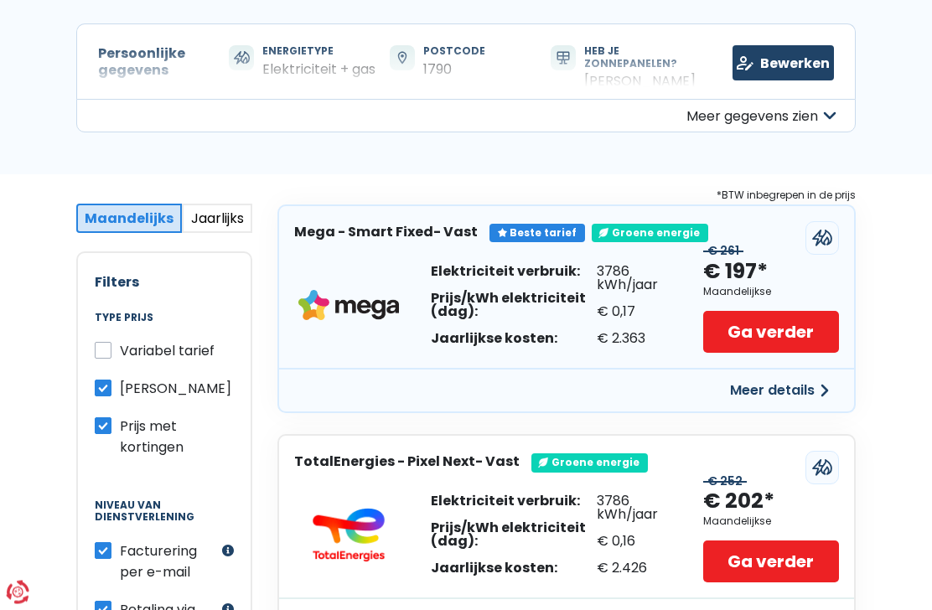
scroll to position [133, 0]
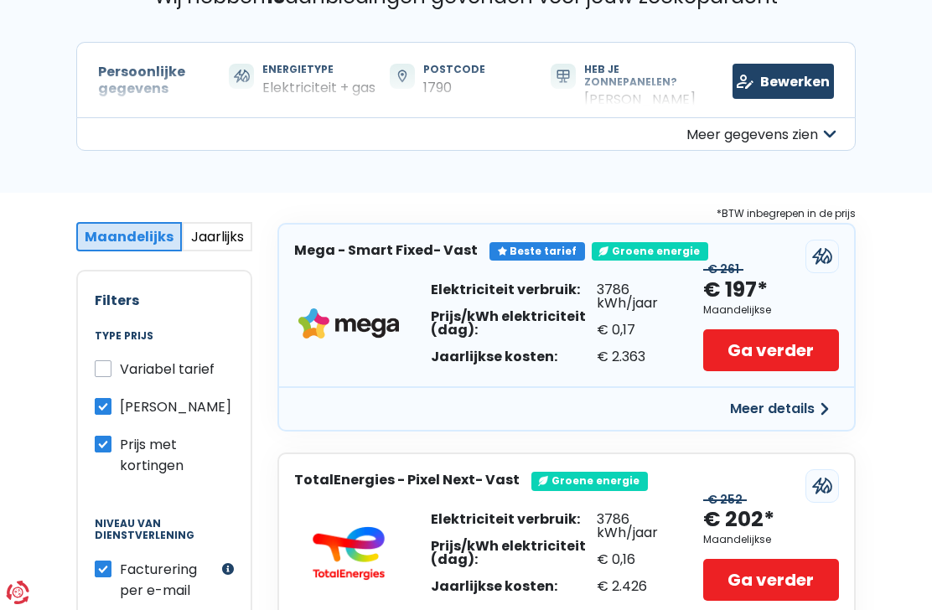
click at [302, 117] on button "Meer gegevens zien" at bounding box center [465, 134] width 779 height 34
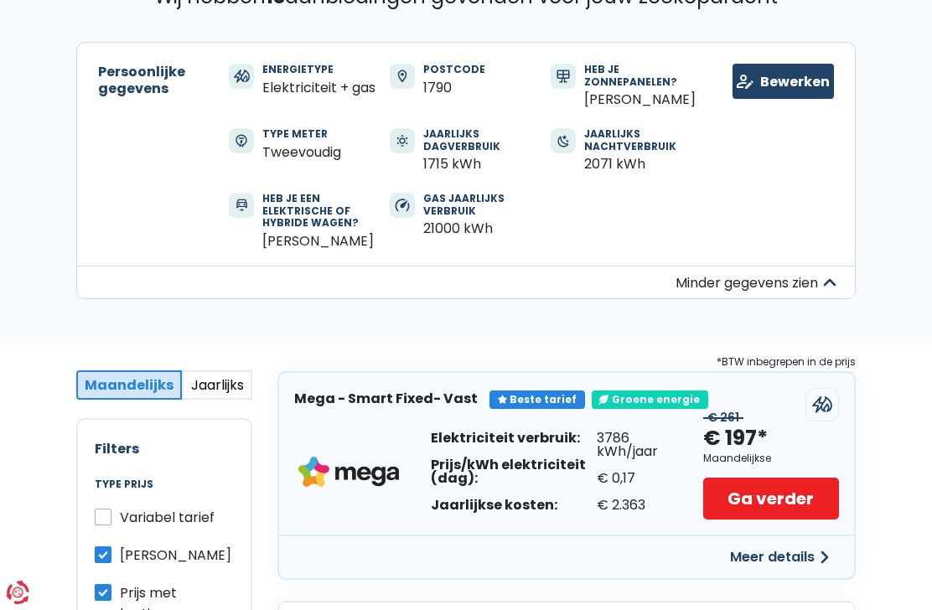
click at [305, 80] on div "Elektriciteit + gas" at bounding box center [318, 88] width 113 height 16
click at [804, 85] on link "Bewerken" at bounding box center [782, 81] width 101 height 35
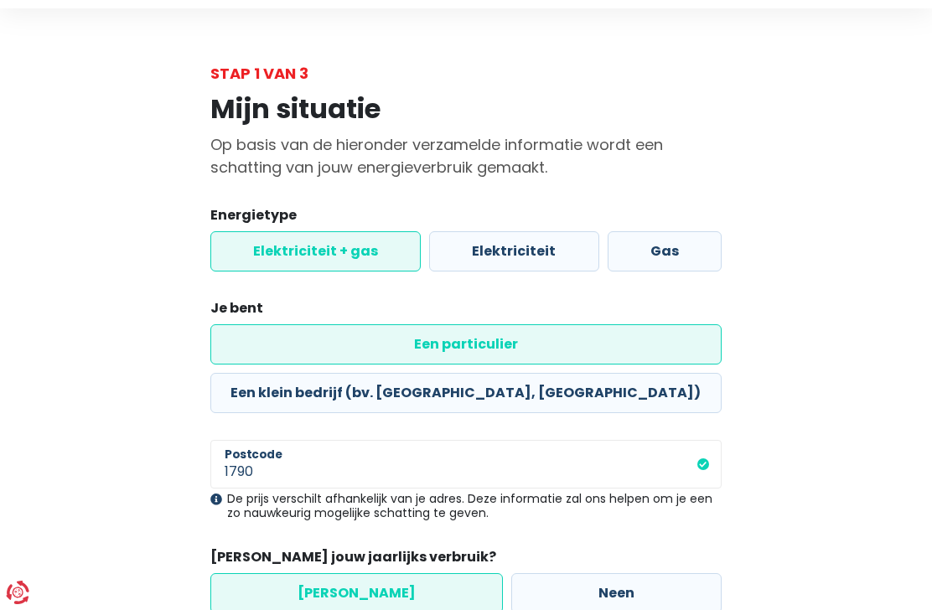
scroll to position [46, 0]
click at [522, 250] on label "Elektriciteit" at bounding box center [513, 250] width 169 height 40
click at [522, 250] on input "Elektriciteit" at bounding box center [513, 250] width 169 height 40
radio input "true"
radio input "false"
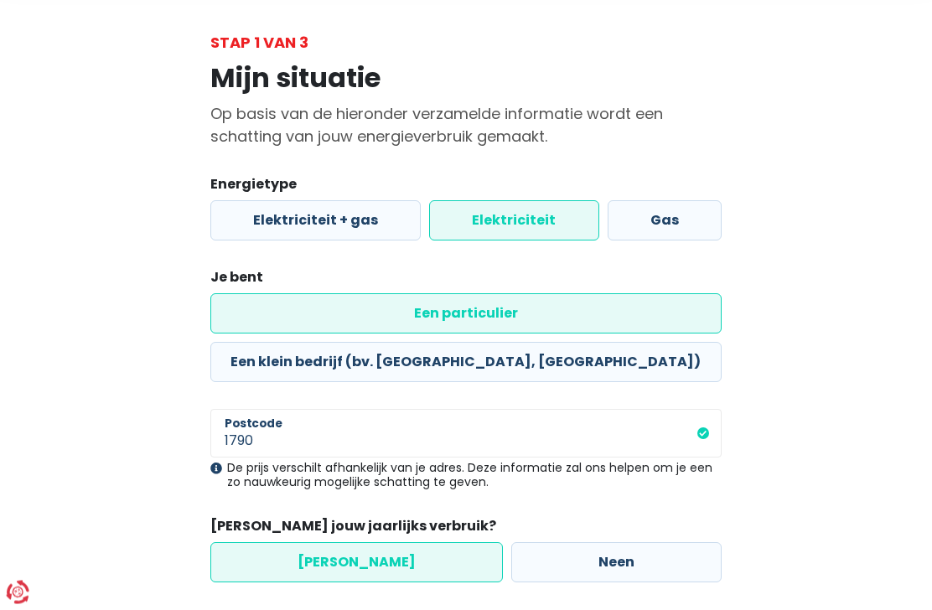
scroll to position [75, 0]
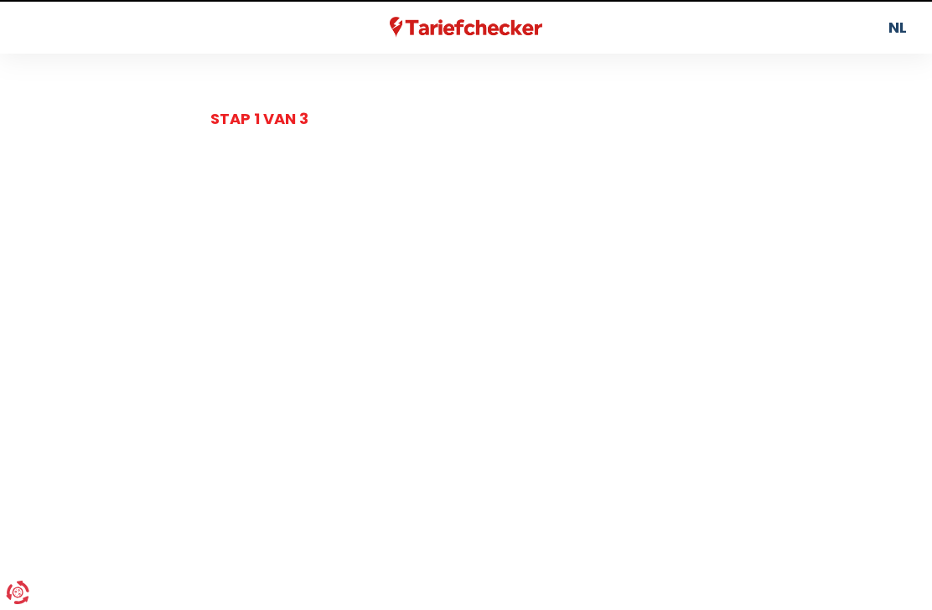
select select "day_night_bi_hourly"
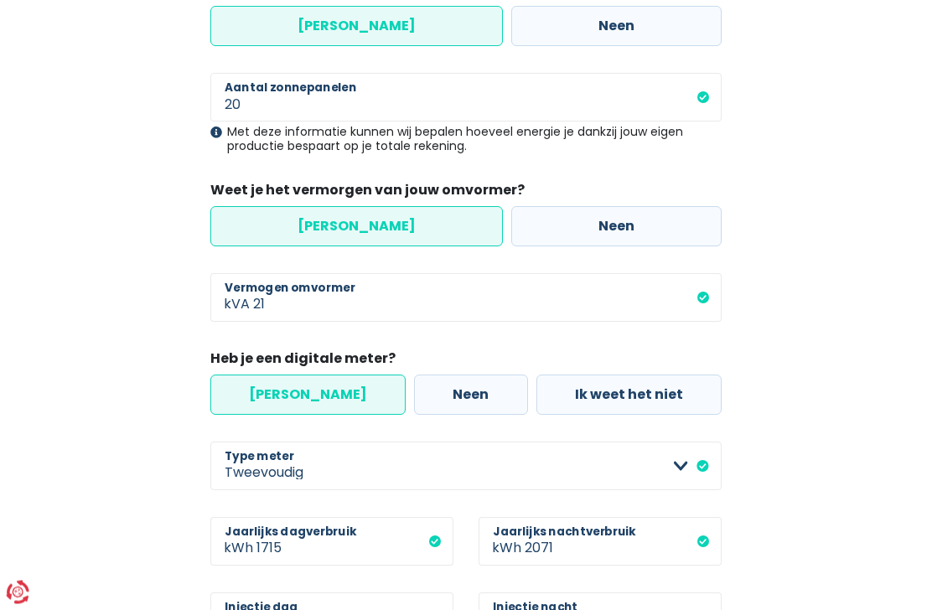
scroll to position [272, 0]
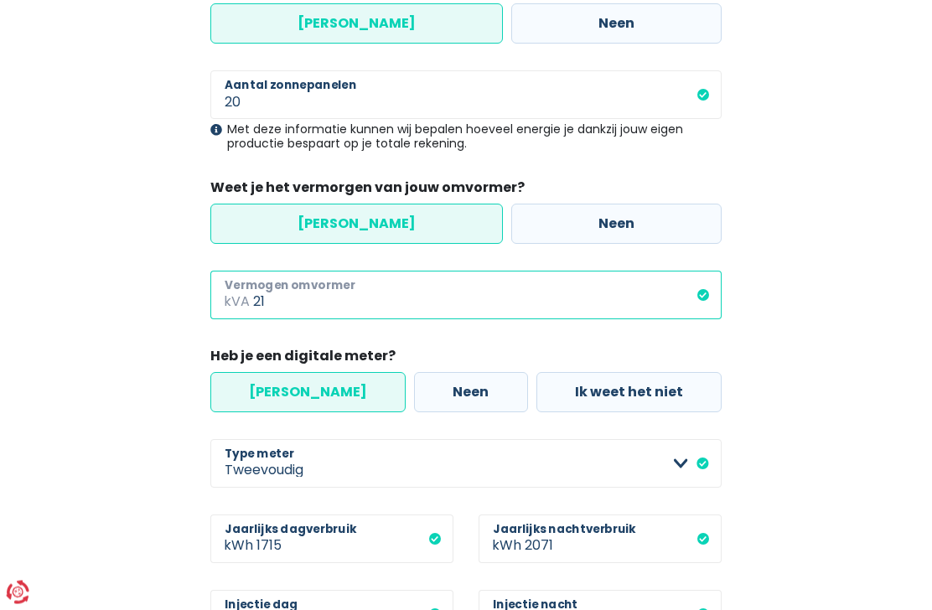
click at [311, 308] on input "21" at bounding box center [487, 296] width 468 height 49
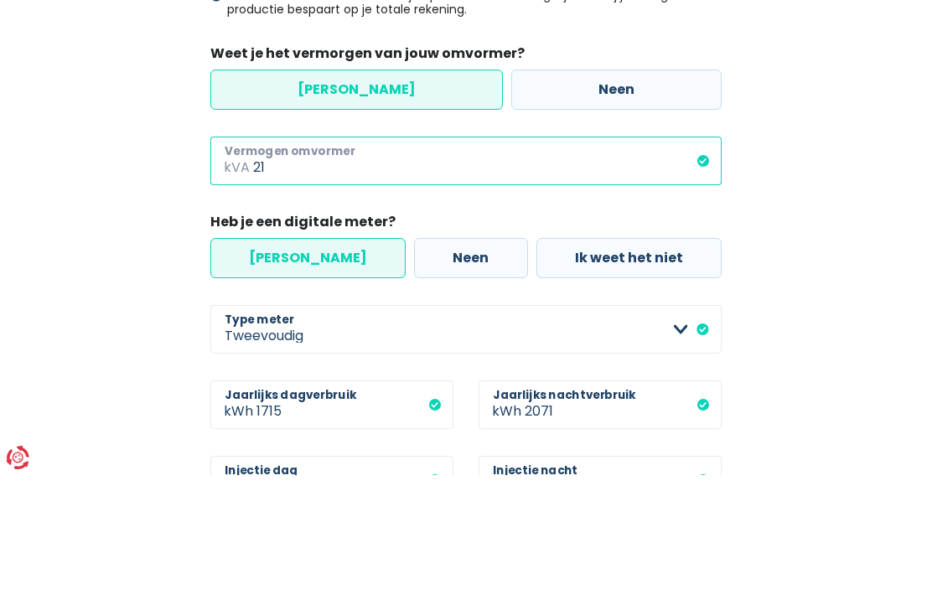
type input "2"
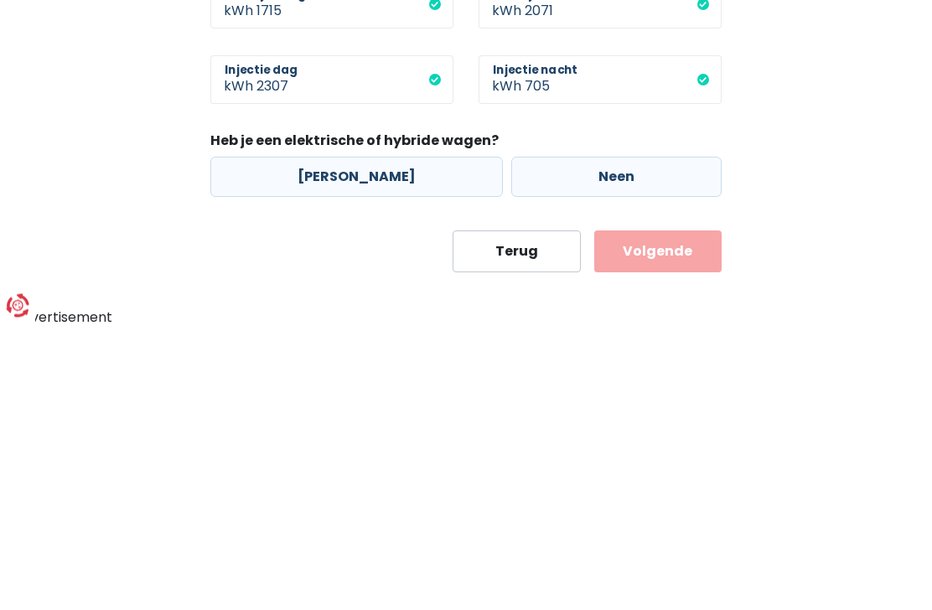
scroll to position [525, 0]
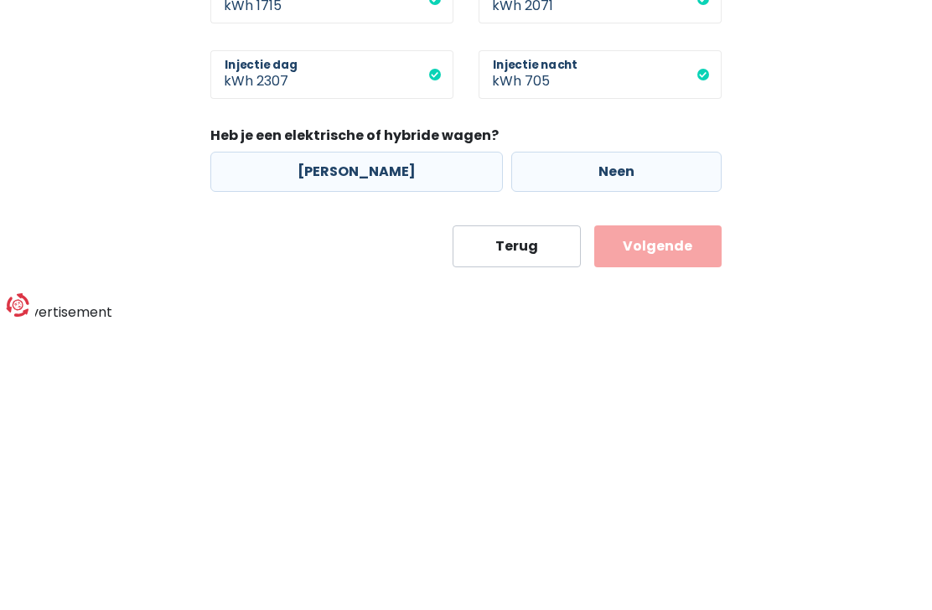
type input "12"
click at [359, 439] on label "[PERSON_NAME]" at bounding box center [356, 459] width 292 height 40
click at [359, 439] on input "[PERSON_NAME]" at bounding box center [356, 459] width 292 height 40
radio input "true"
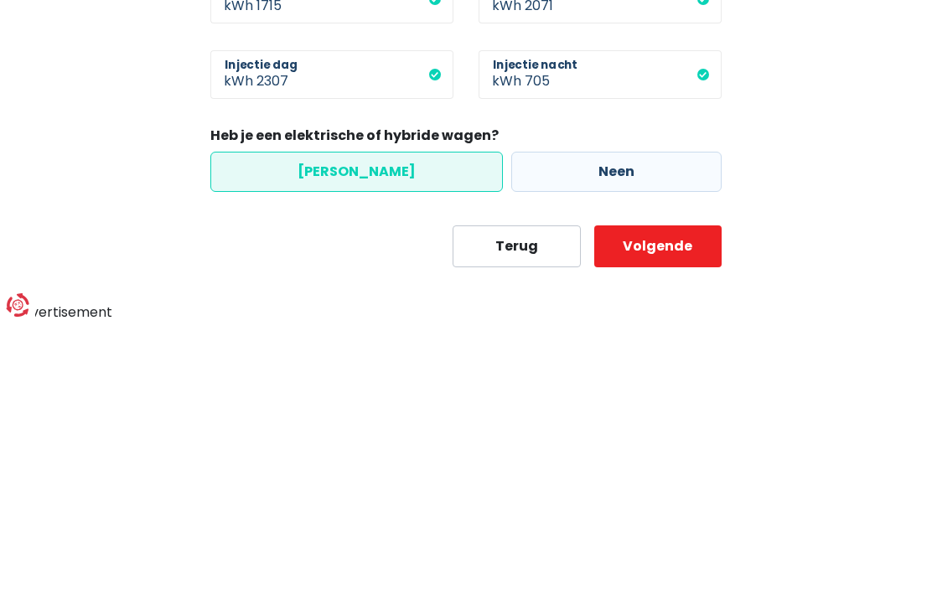
scroll to position [470, 0]
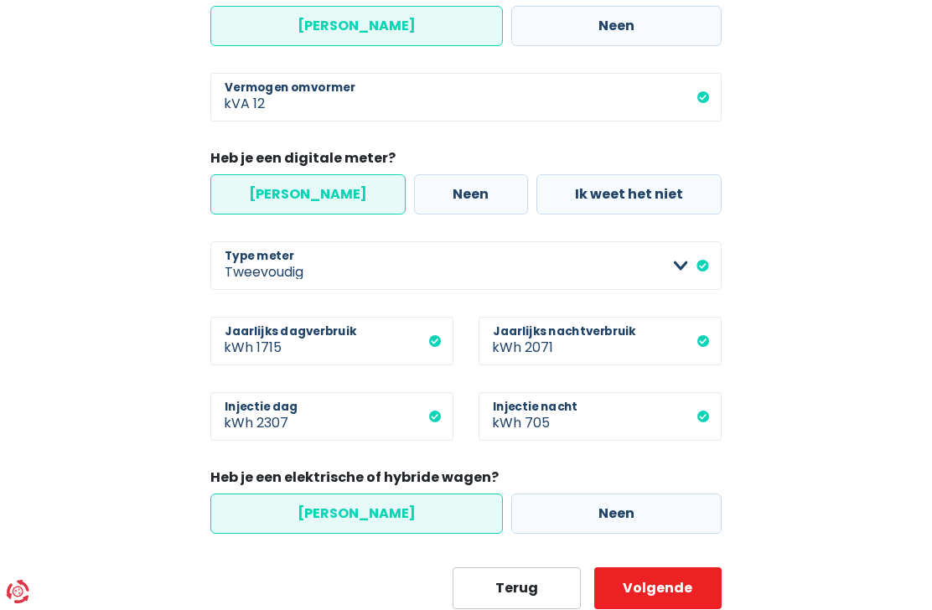
click at [680, 588] on button "Volgende" at bounding box center [657, 589] width 127 height 42
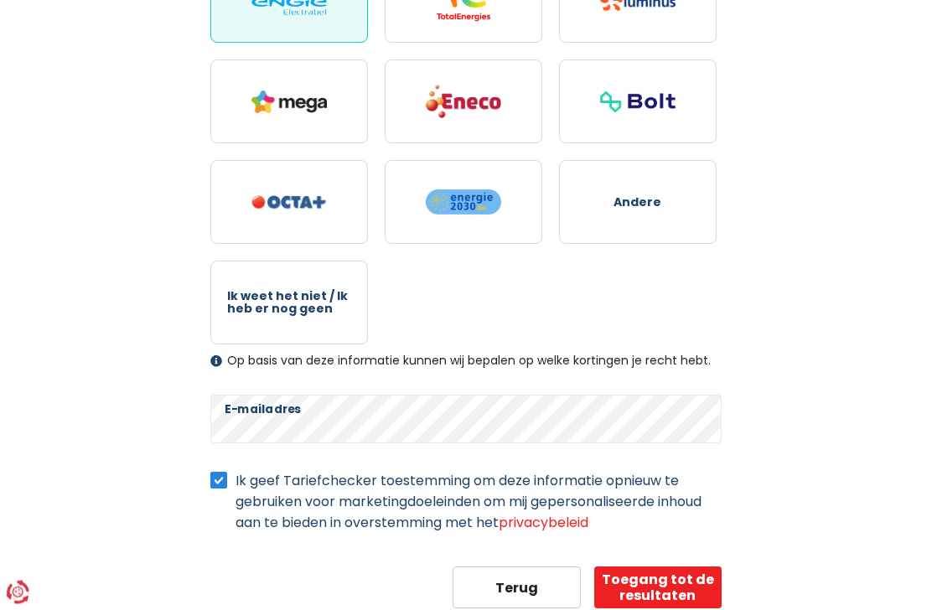
scroll to position [323, 0]
click at [685, 582] on button "Toegang tot de resultaten" at bounding box center [657, 588] width 127 height 42
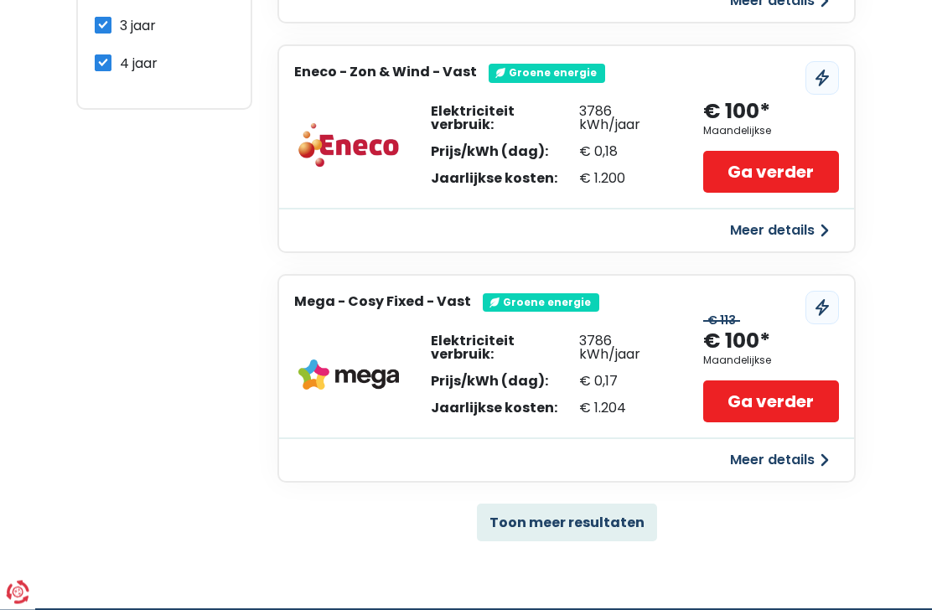
scroll to position [986, 0]
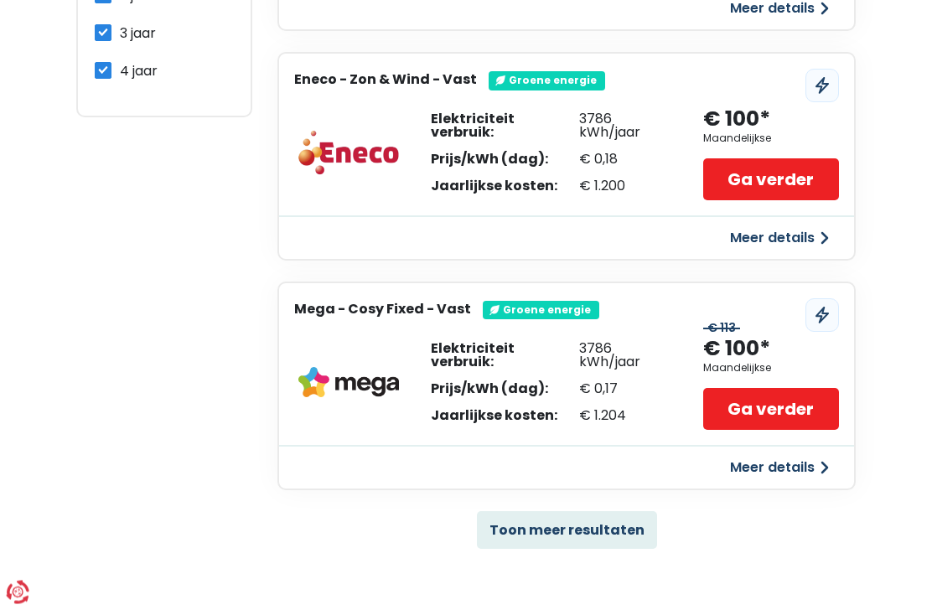
click at [603, 522] on button "Toon meer resultaten" at bounding box center [567, 531] width 180 height 38
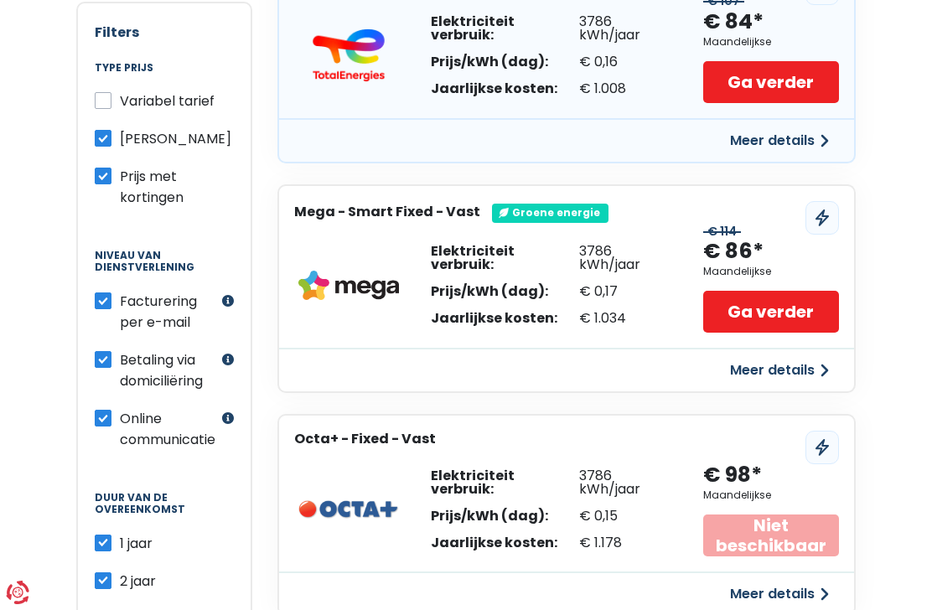
scroll to position [405, 0]
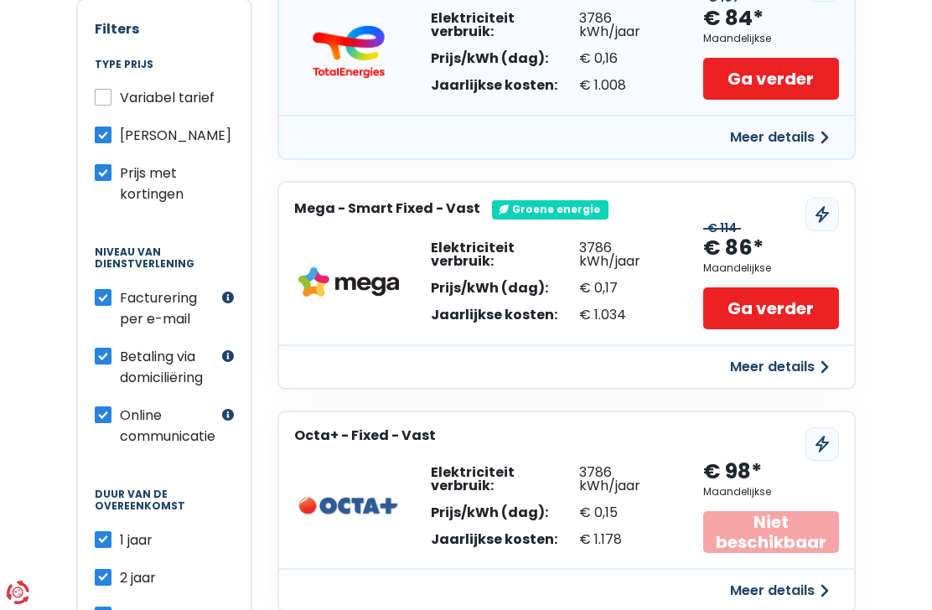
click at [120, 530] on label "1 jaar" at bounding box center [136, 540] width 33 height 21
click at [111, 530] on input "1 jaar" at bounding box center [103, 538] width 17 height 17
checkbox input "false"
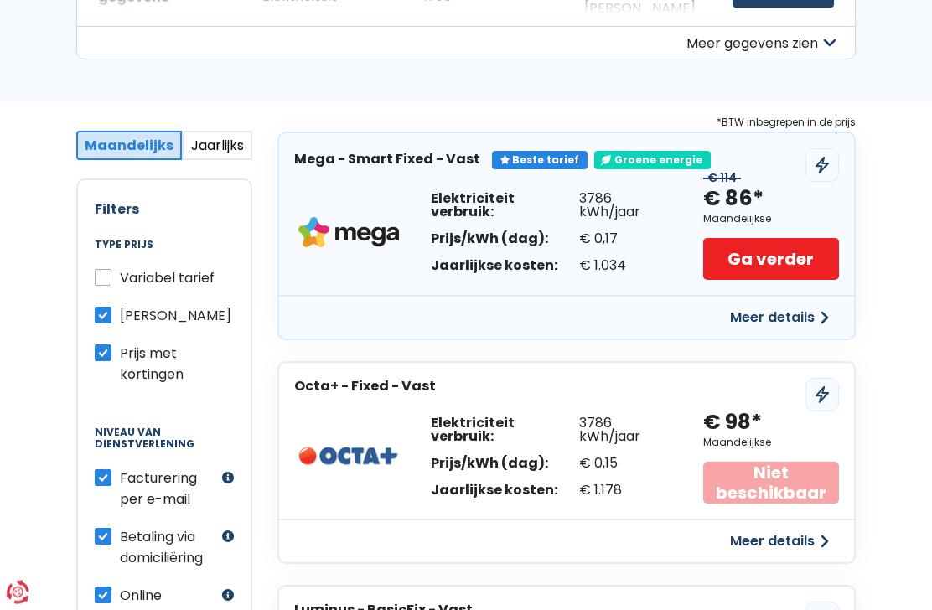
scroll to position [225, 0]
click at [809, 313] on button "Meer details" at bounding box center [779, 318] width 119 height 30
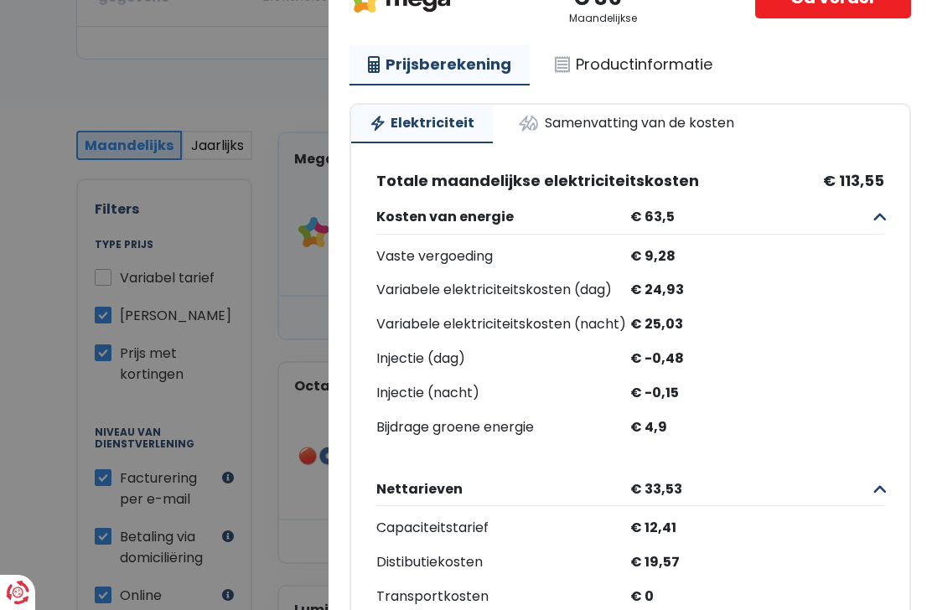
scroll to position [162, 0]
click at [746, 351] on div "€ -0,48" at bounding box center [757, 358] width 254 height 24
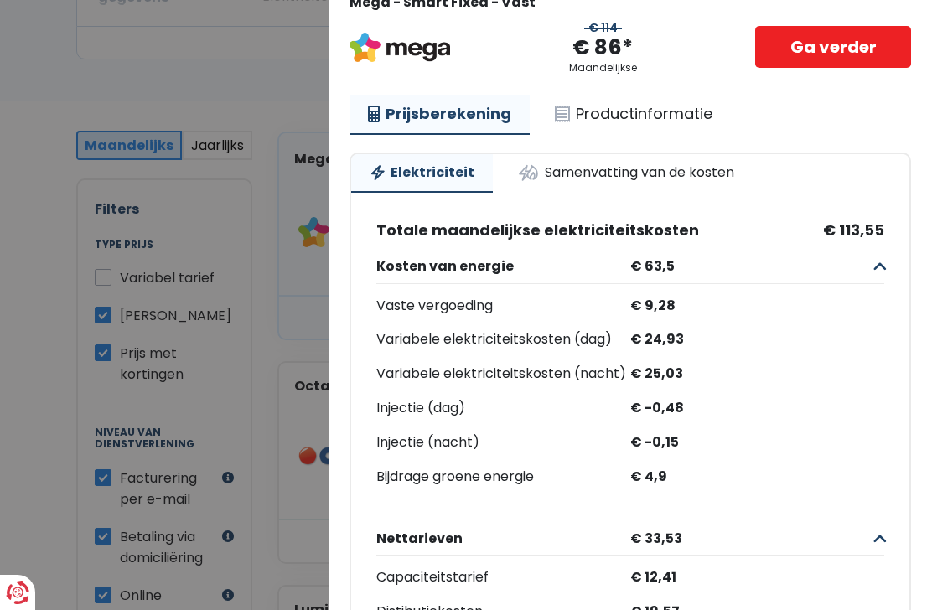
scroll to position [88, 0]
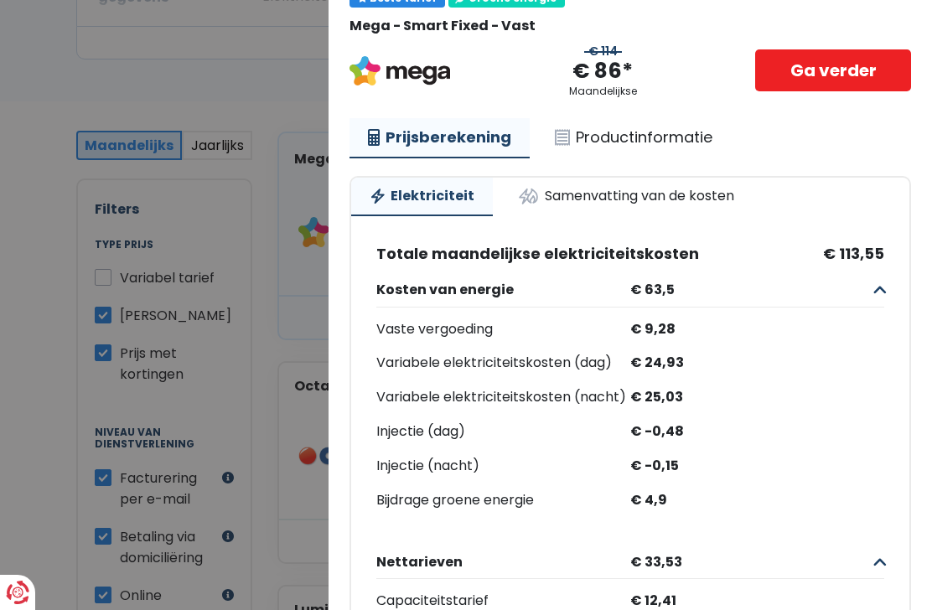
click at [664, 142] on link "Productinformatie" at bounding box center [633, 137] width 194 height 39
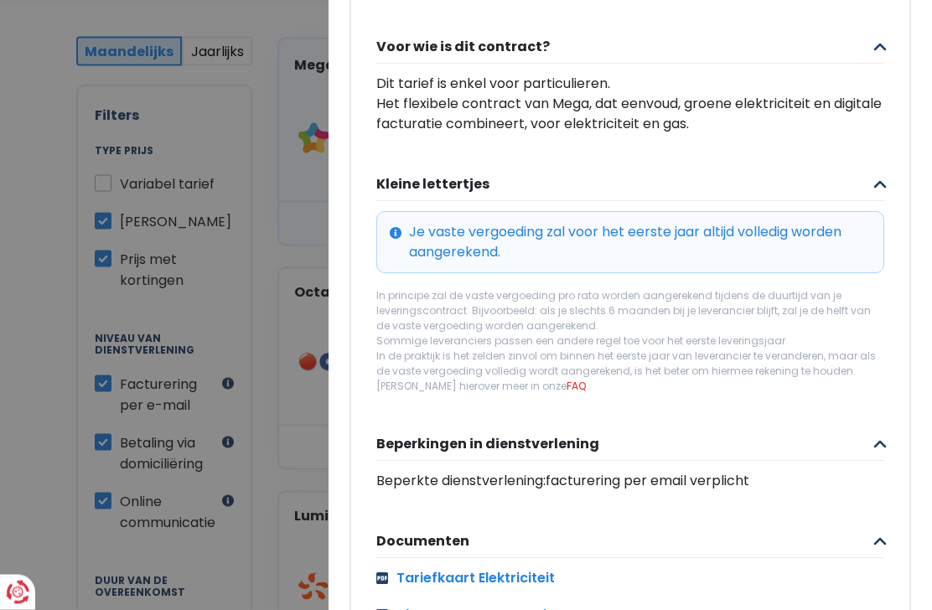
scroll to position [319, 0]
click at [515, 572] on link "Tariefkaart Elektriciteit" at bounding box center [630, 579] width 508 height 20
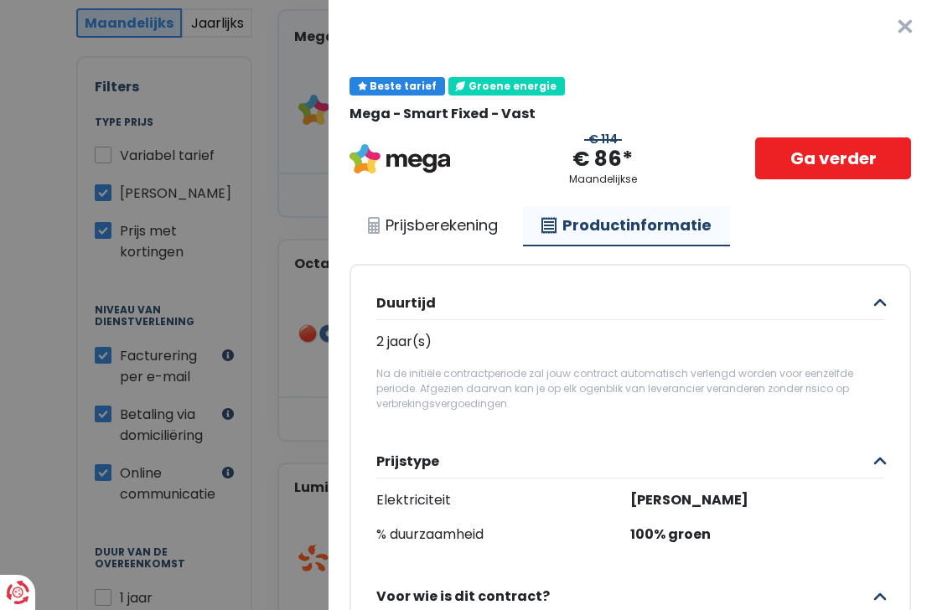
scroll to position [0, 0]
click at [872, 159] on link "Ga verder" at bounding box center [833, 158] width 156 height 42
click at [918, 29] on button "×" at bounding box center [905, 27] width 54 height 54
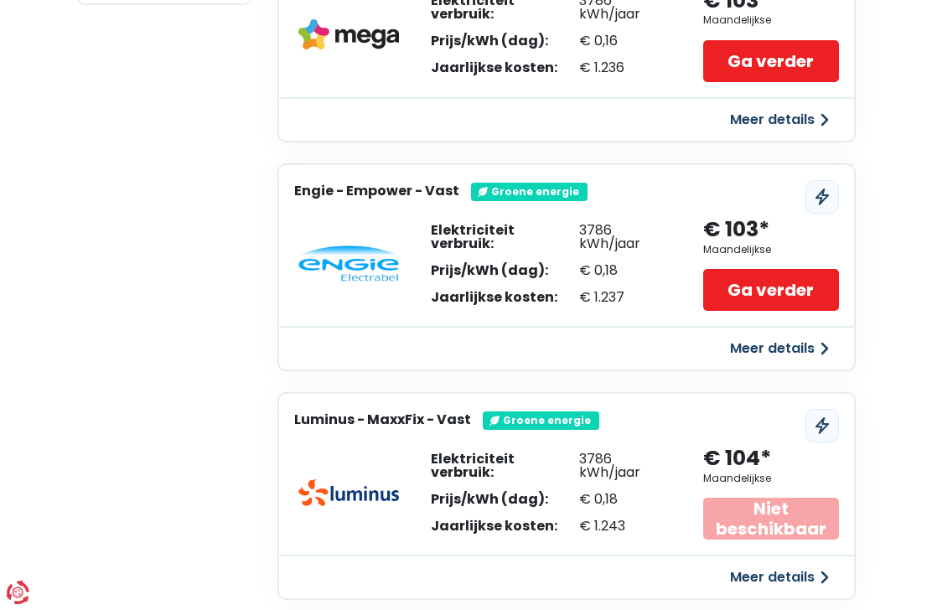
scroll to position [1099, 0]
click at [798, 276] on link "Ga verder" at bounding box center [771, 291] width 137 height 42
